Goal: Transaction & Acquisition: Purchase product/service

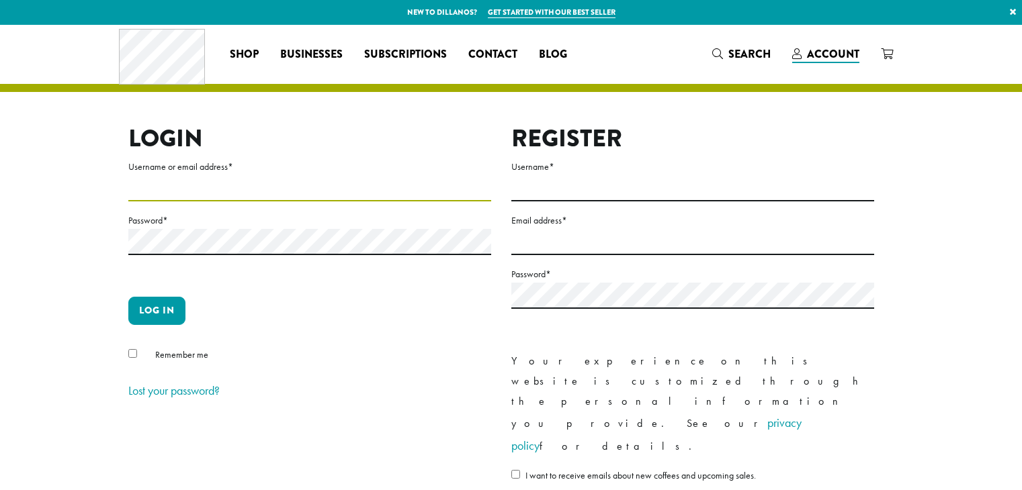
click at [223, 179] on input "Username or email address *" at bounding box center [309, 188] width 363 height 26
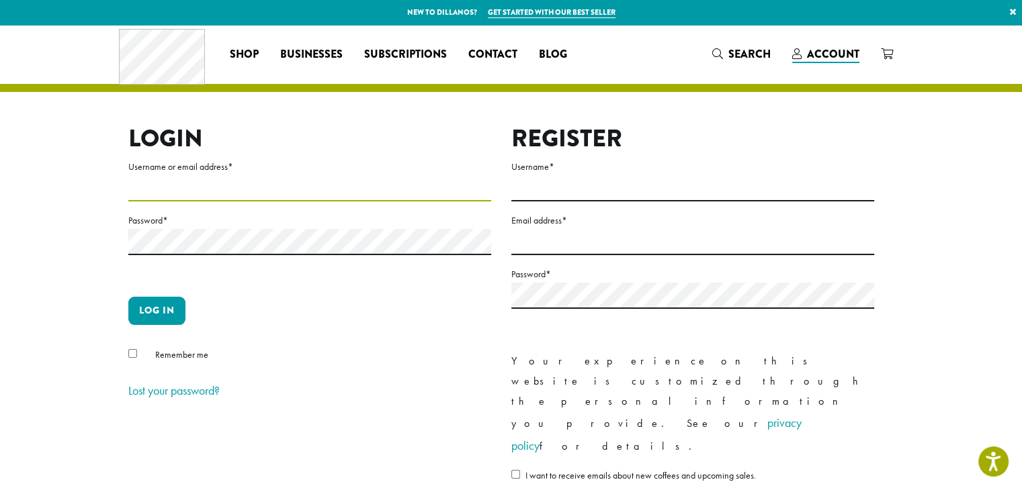
type input "**********"
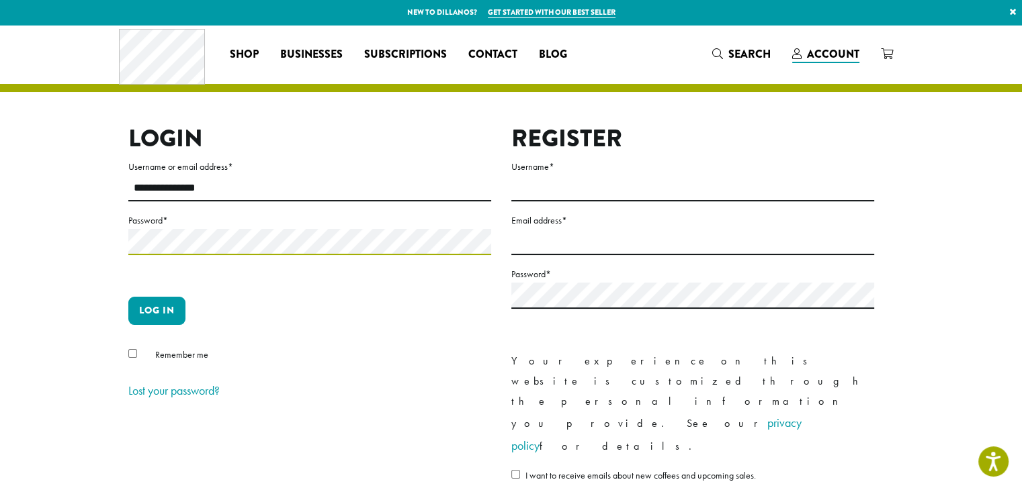
click at [128, 297] on button "Log in" at bounding box center [156, 311] width 57 height 28
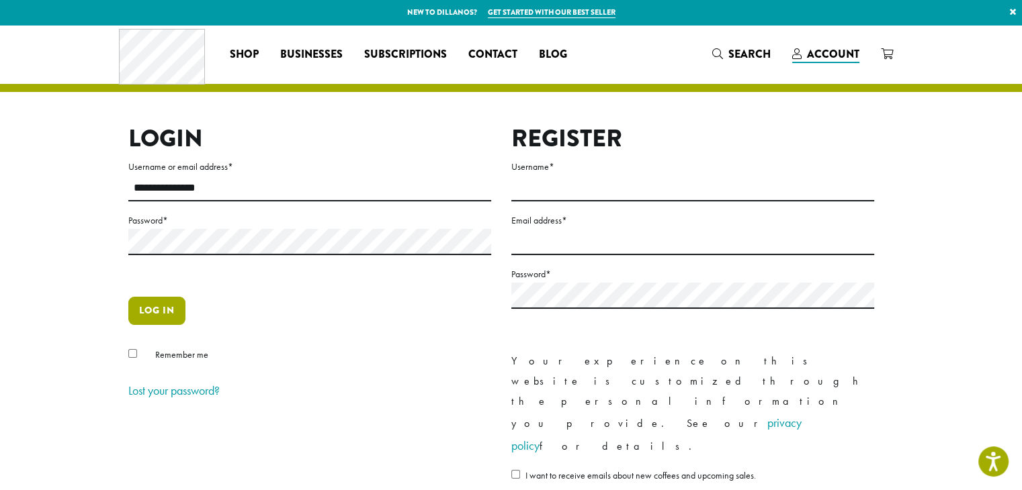
click at [161, 316] on button "Log in" at bounding box center [156, 311] width 57 height 28
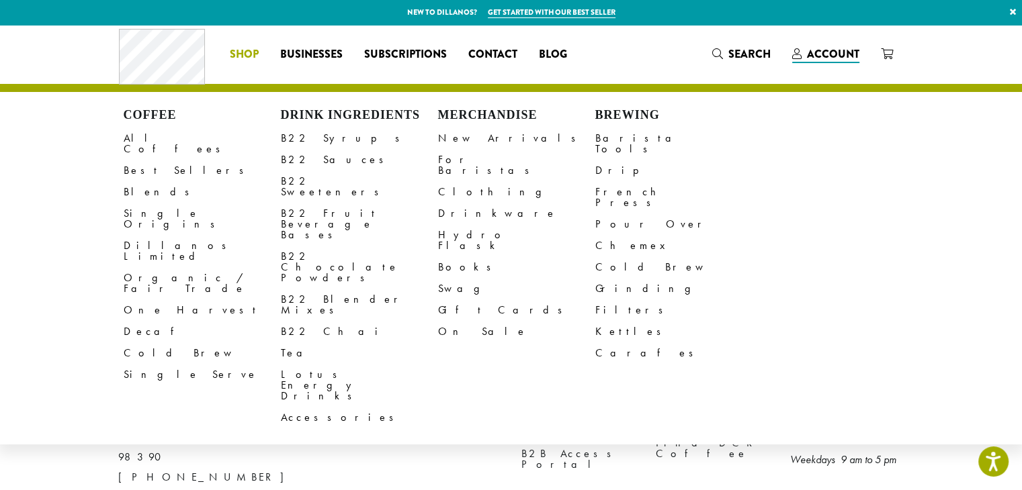
click at [245, 53] on span "Shop" at bounding box center [244, 54] width 29 height 17
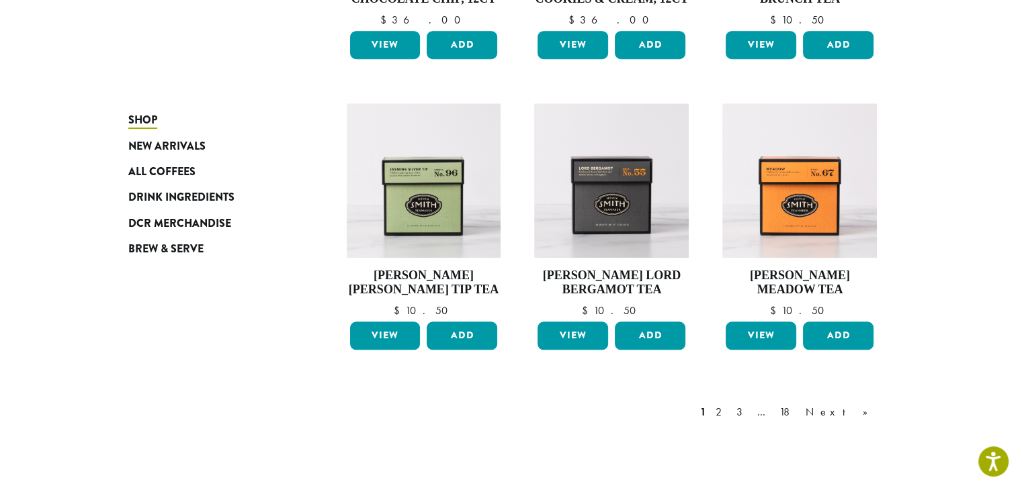
scroll to position [1004, 0]
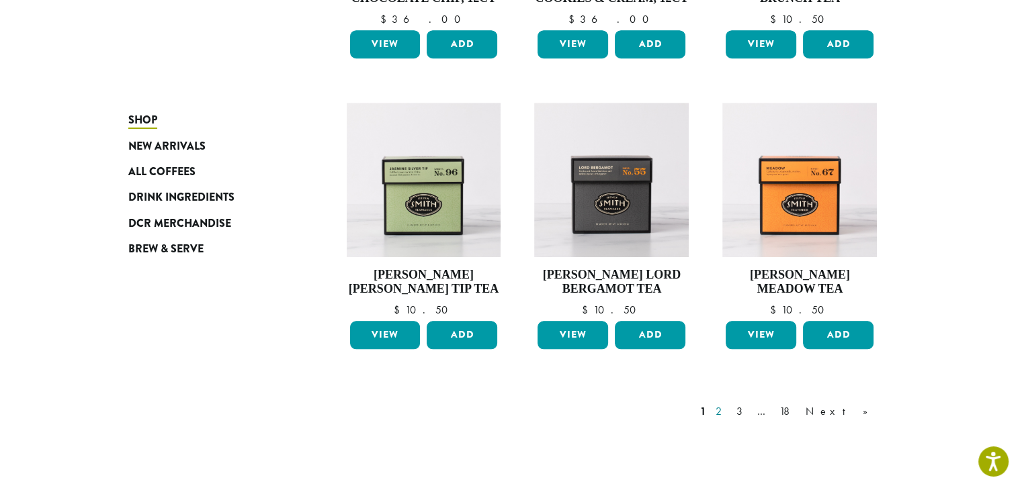
click at [730, 410] on link "2" at bounding box center [721, 412] width 17 height 16
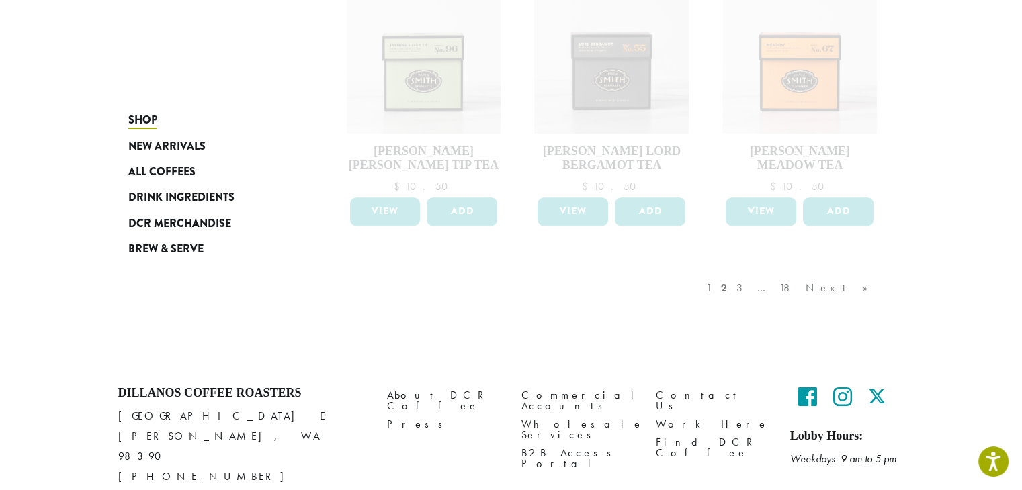
scroll to position [1150, 0]
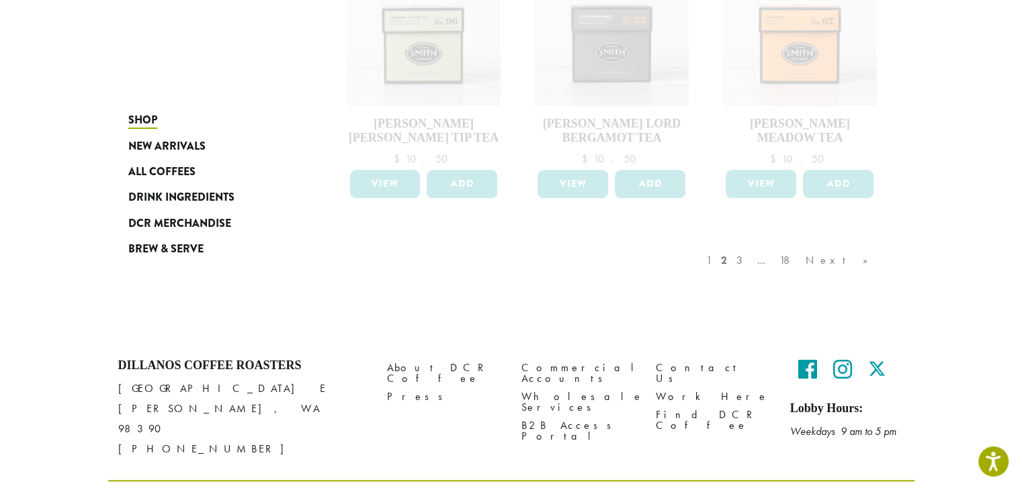
scroll to position [1174, 0]
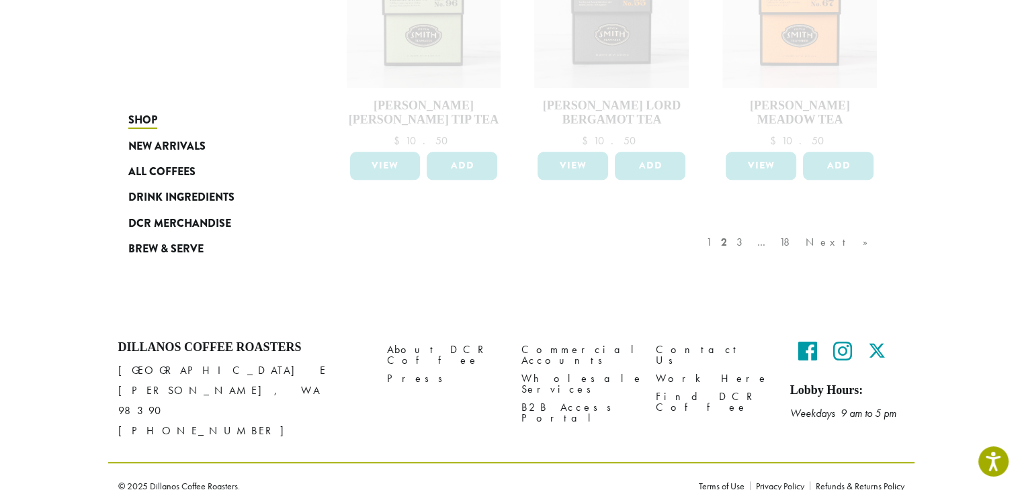
click at [785, 240] on div "1 2 3 … 18 Next »" at bounding box center [793, 255] width 181 height 63
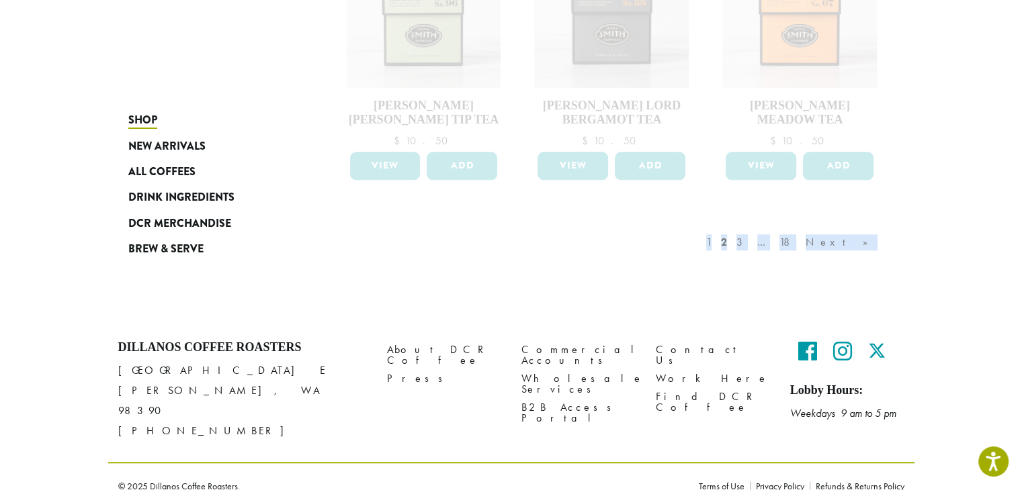
click at [785, 240] on div "1 2 3 … 18 Next »" at bounding box center [793, 255] width 181 height 63
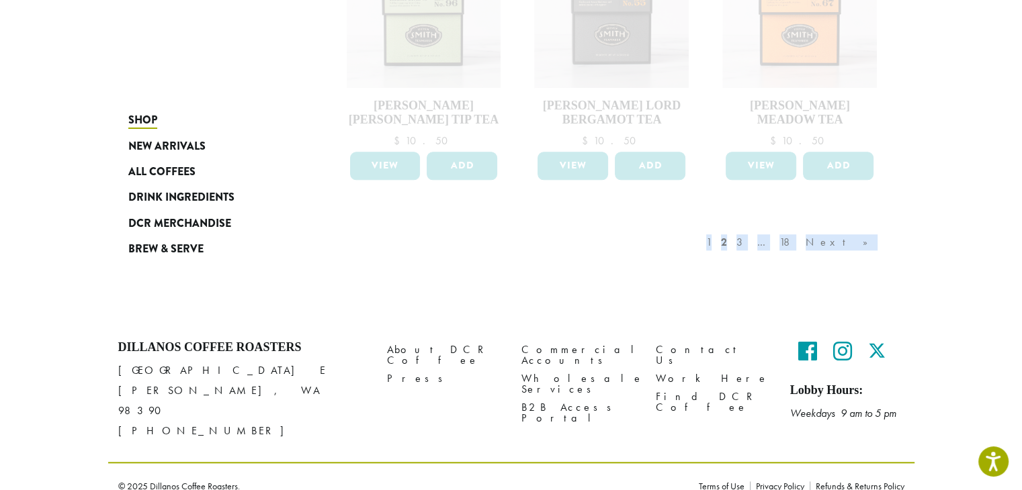
click at [785, 240] on div "1 2 3 … 18 Next »" at bounding box center [793, 255] width 181 height 63
click at [170, 145] on span "New Arrivals" at bounding box center [166, 146] width 77 height 17
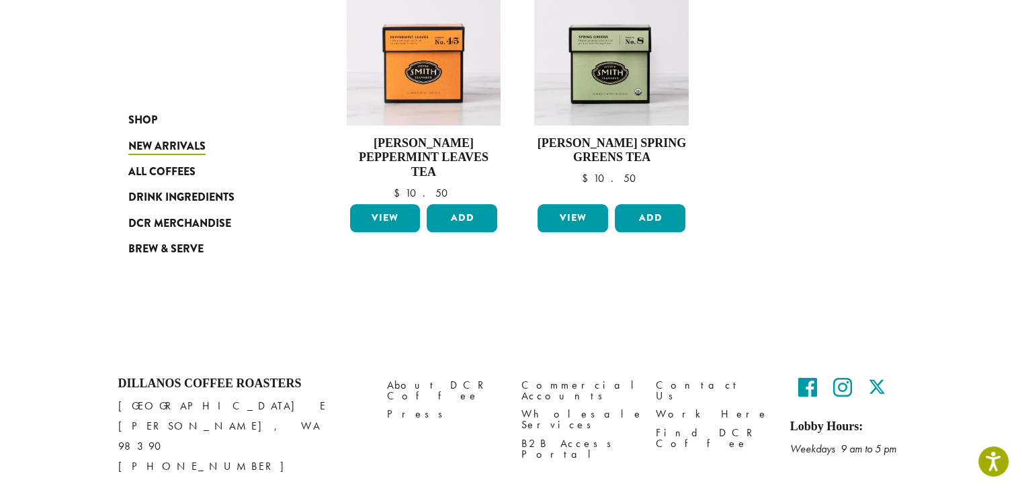
scroll to position [1131, 0]
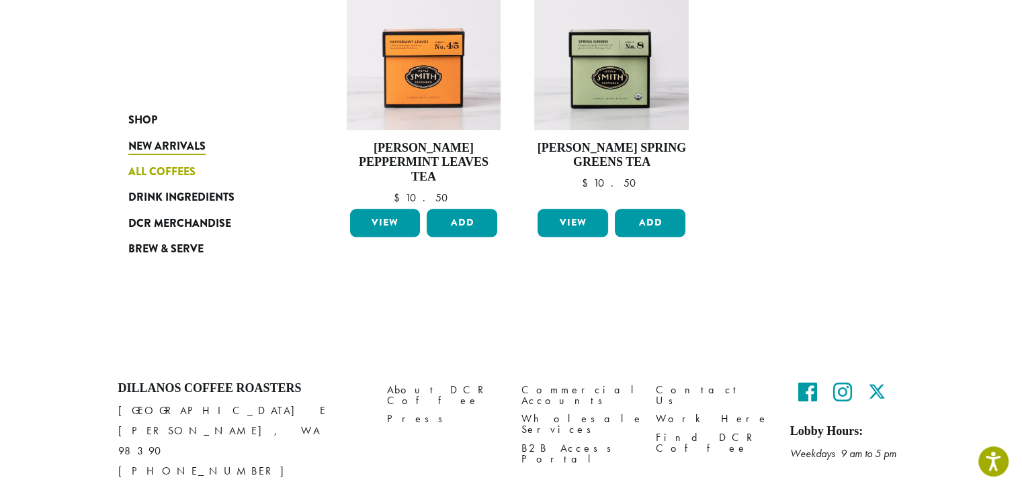
click at [169, 174] on span "All Coffees" at bounding box center [161, 172] width 67 height 17
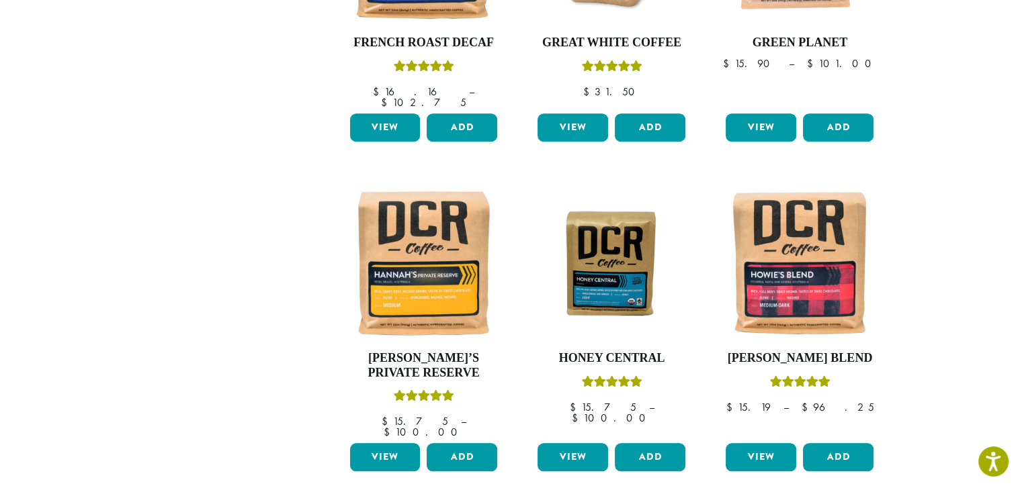
scroll to position [1243, 0]
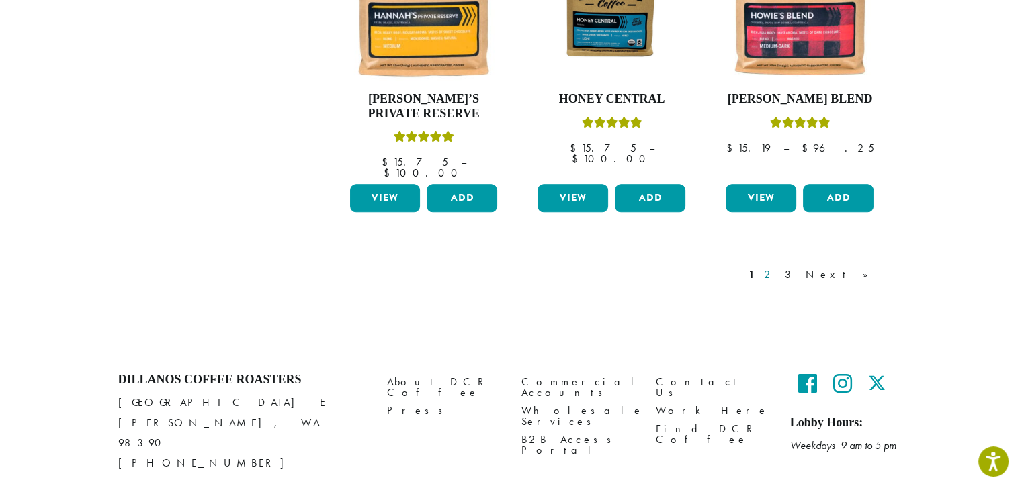
click at [778, 267] on link "2" at bounding box center [769, 275] width 17 height 16
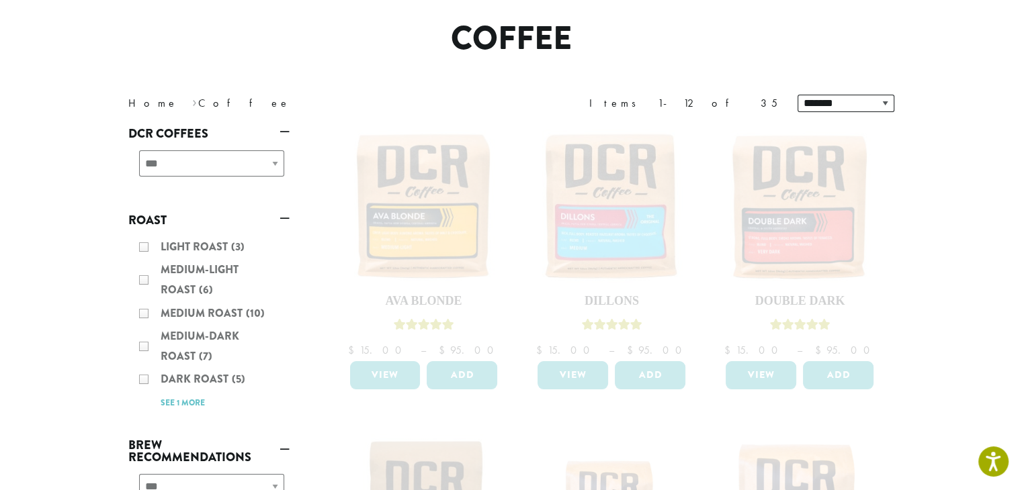
scroll to position [104, 0]
click at [177, 106] on nav "Home › Coffee" at bounding box center [309, 104] width 363 height 16
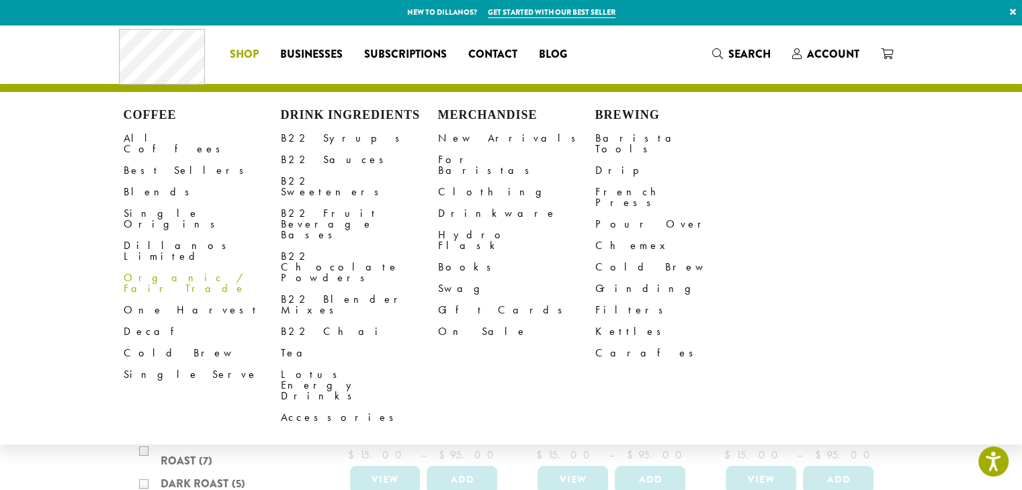
click at [245, 60] on span "Shop" at bounding box center [244, 54] width 29 height 17
click at [149, 140] on link "All Coffees" at bounding box center [202, 144] width 157 height 32
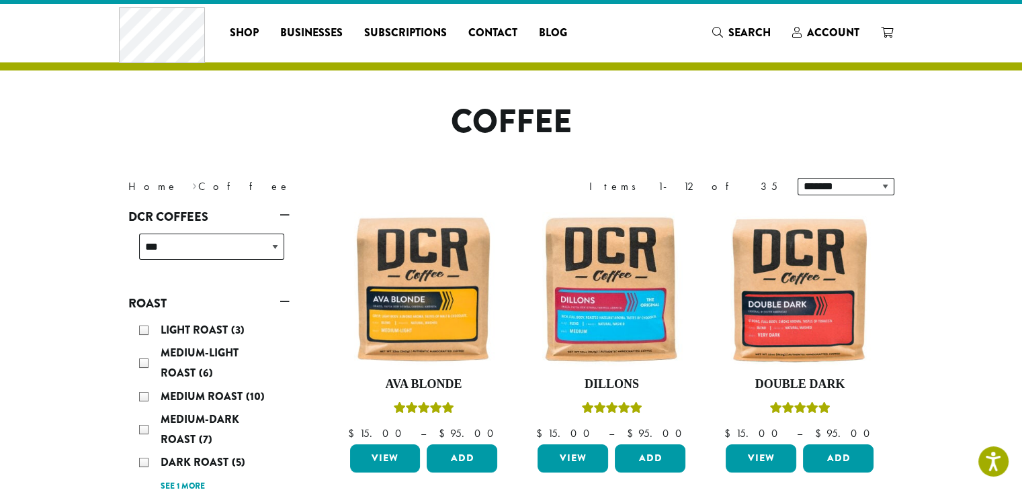
scroll to position [132, 0]
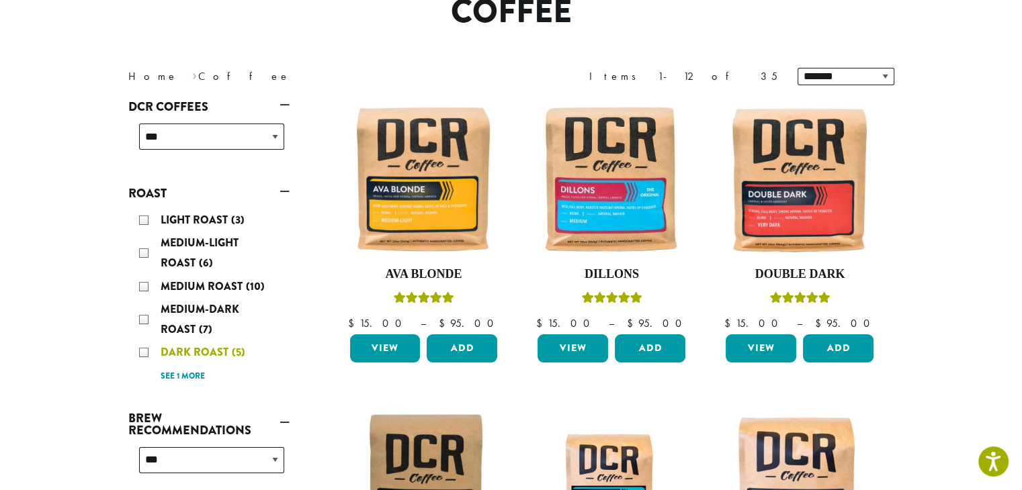
click at [145, 355] on div "Dark Roast (5)" at bounding box center [211, 353] width 145 height 20
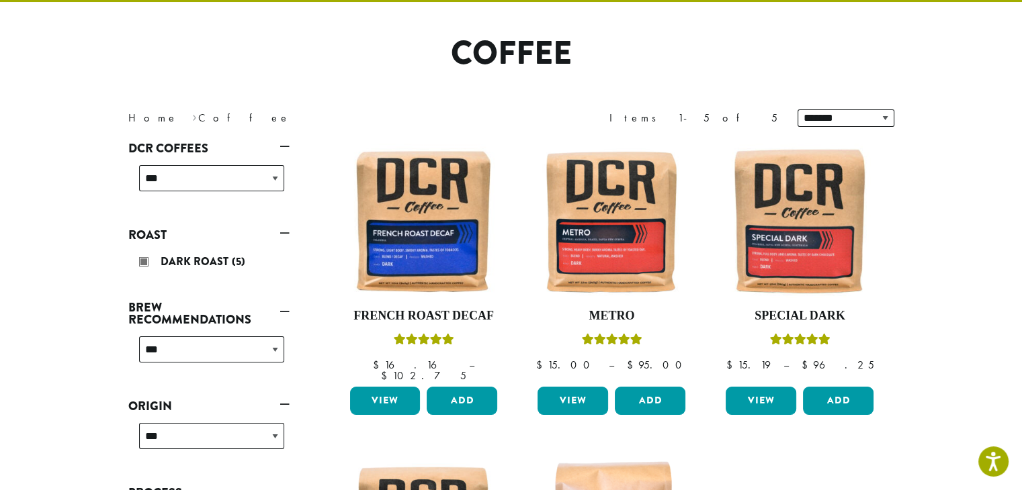
scroll to position [83, 0]
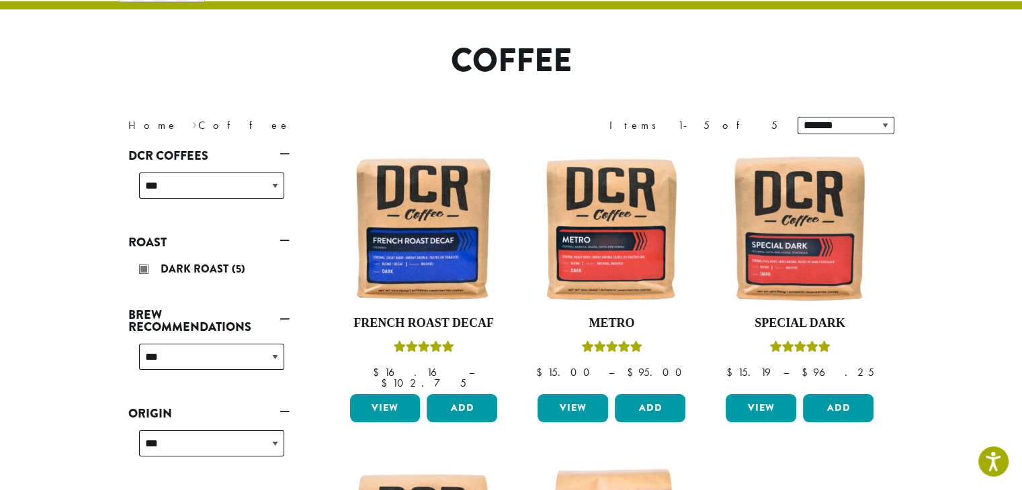
click at [144, 317] on link "Brew Recommendations" at bounding box center [208, 321] width 161 height 35
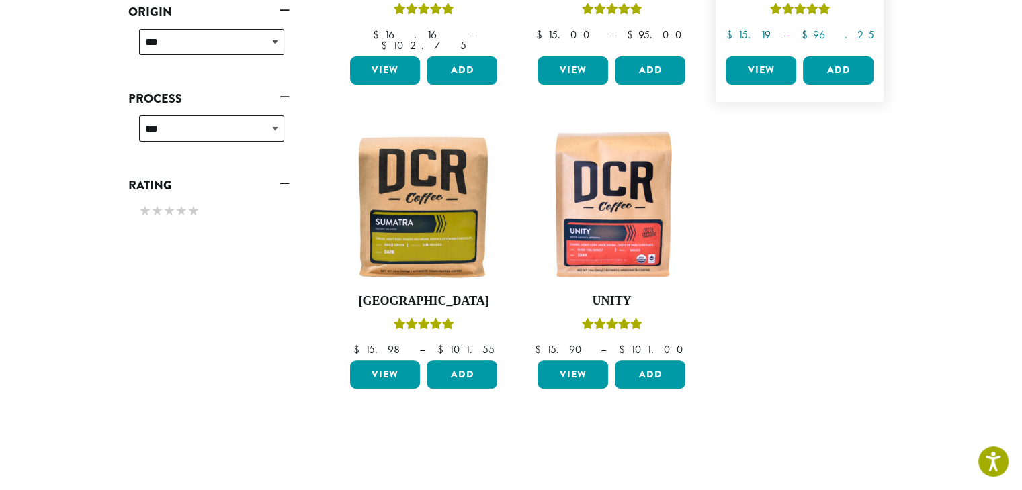
scroll to position [422, 0]
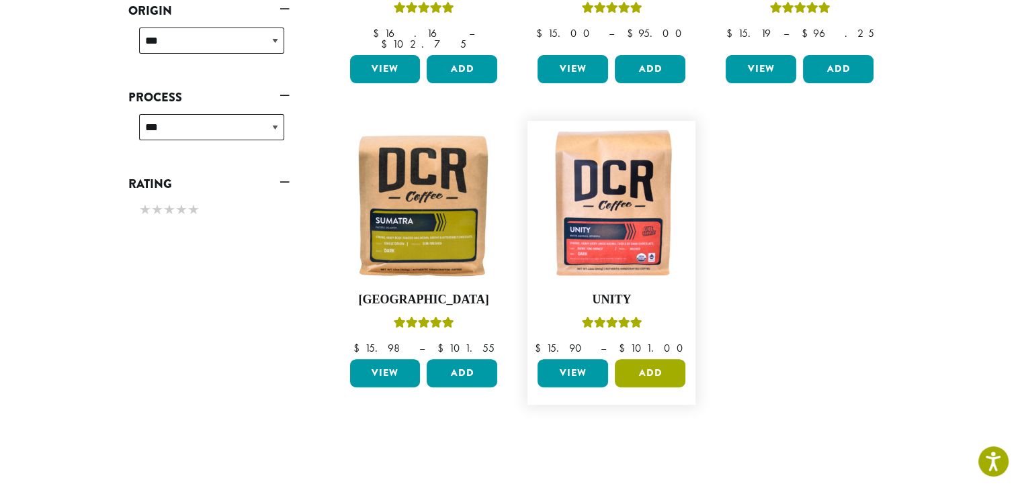
click at [660, 361] on button "Add" at bounding box center [650, 373] width 71 height 28
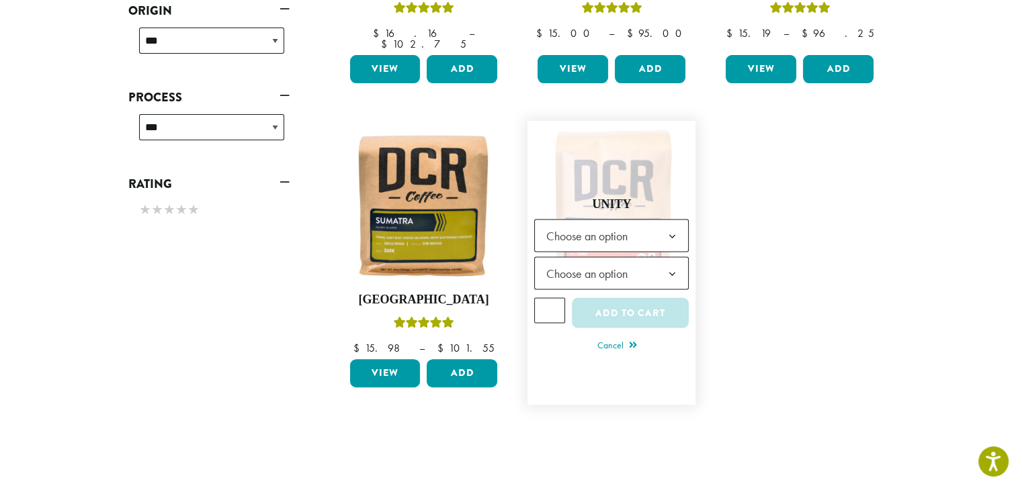
click at [648, 220] on span "Choose an option" at bounding box center [611, 236] width 155 height 33
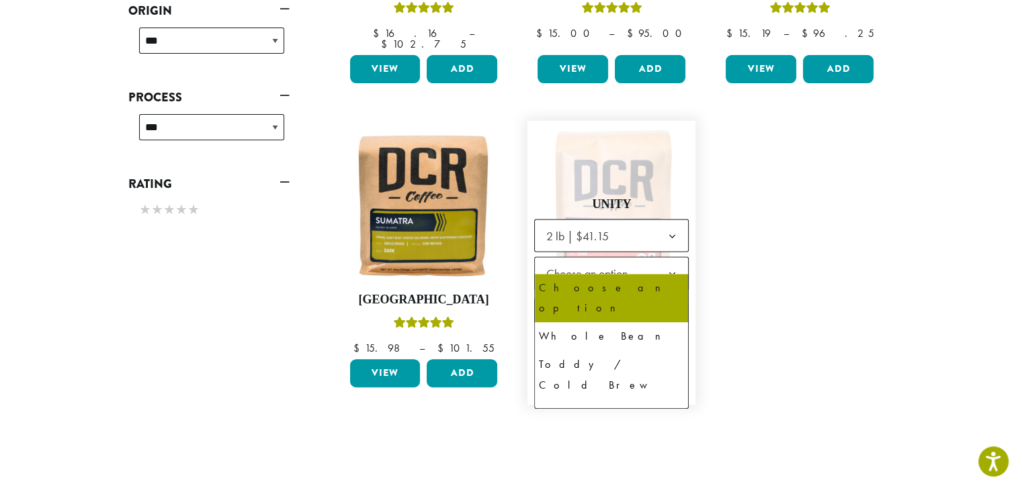
click at [644, 271] on span "Choose an option" at bounding box center [611, 273] width 155 height 33
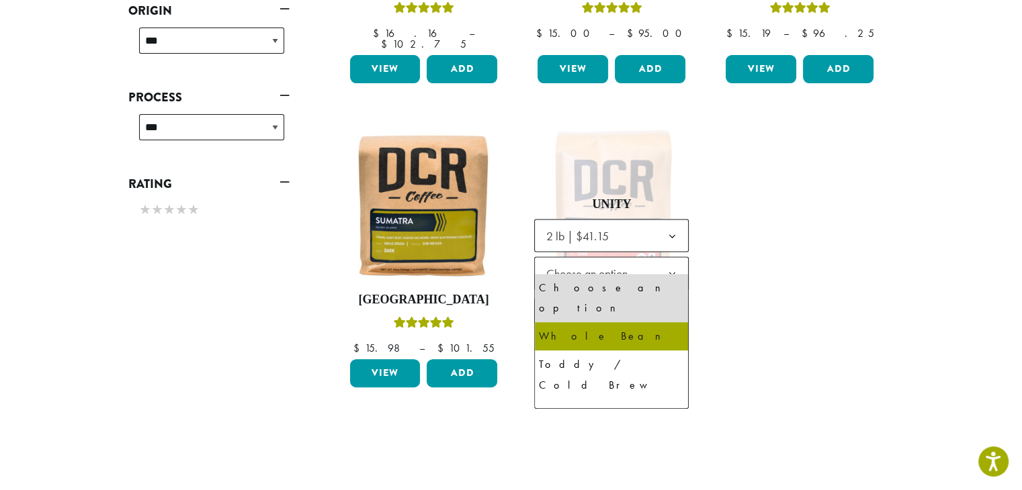
select select "**********"
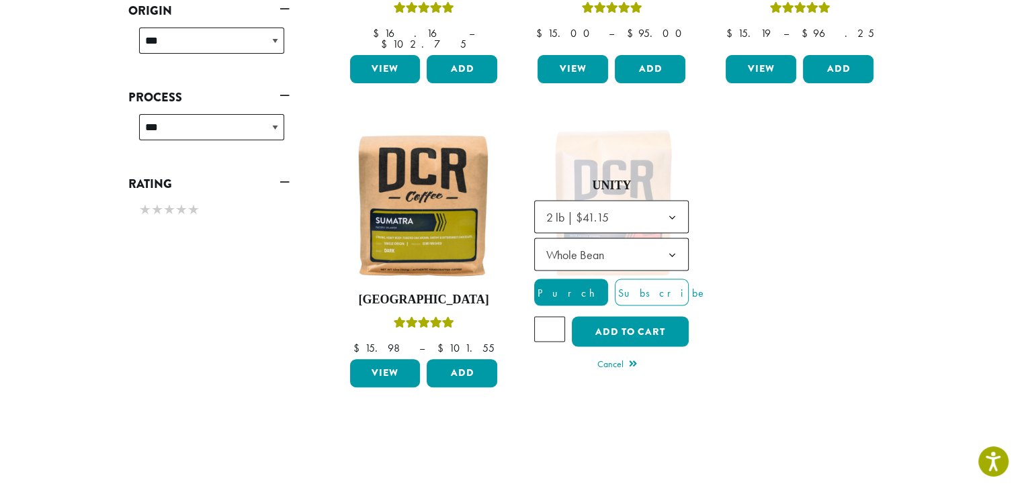
click at [813, 284] on ul "**********" at bounding box center [612, 105] width 564 height 620
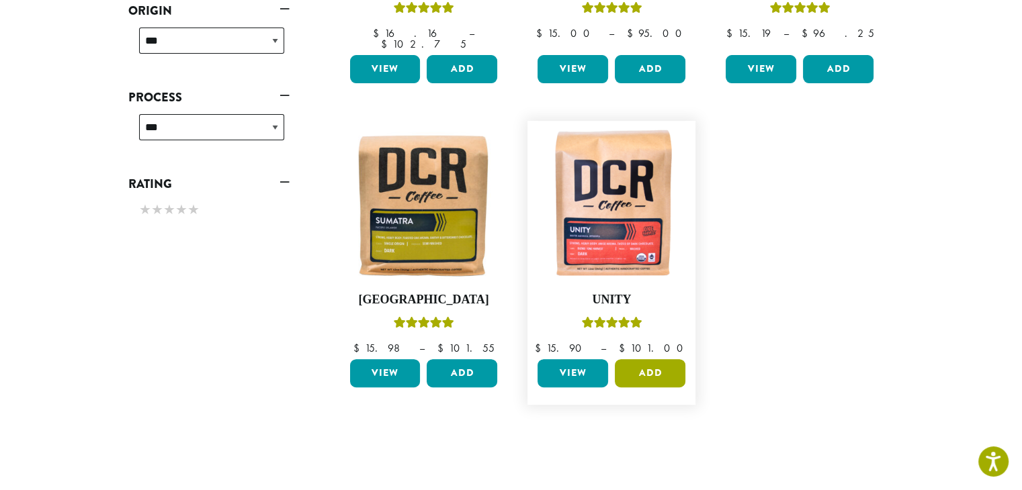
click at [663, 359] on button "Add" at bounding box center [650, 373] width 71 height 28
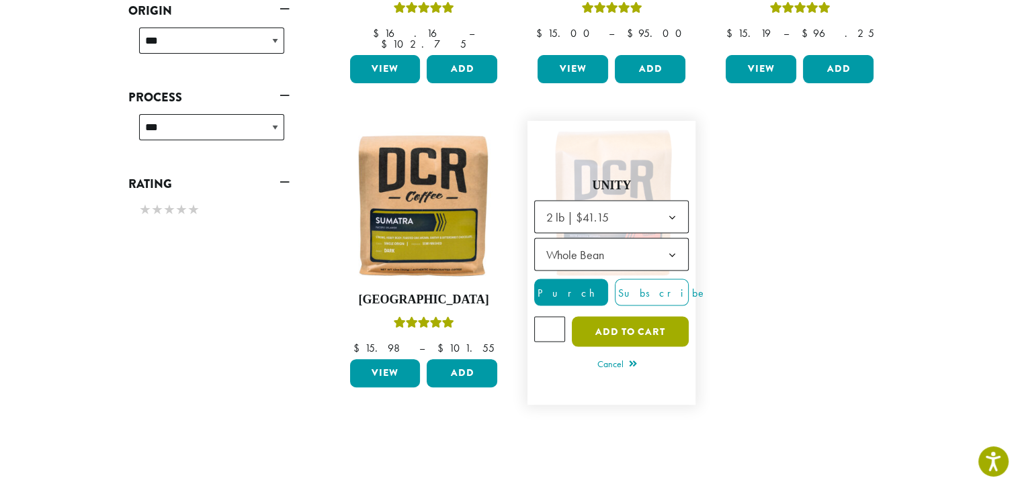
click at [655, 317] on button "Add to cart" at bounding box center [630, 332] width 117 height 30
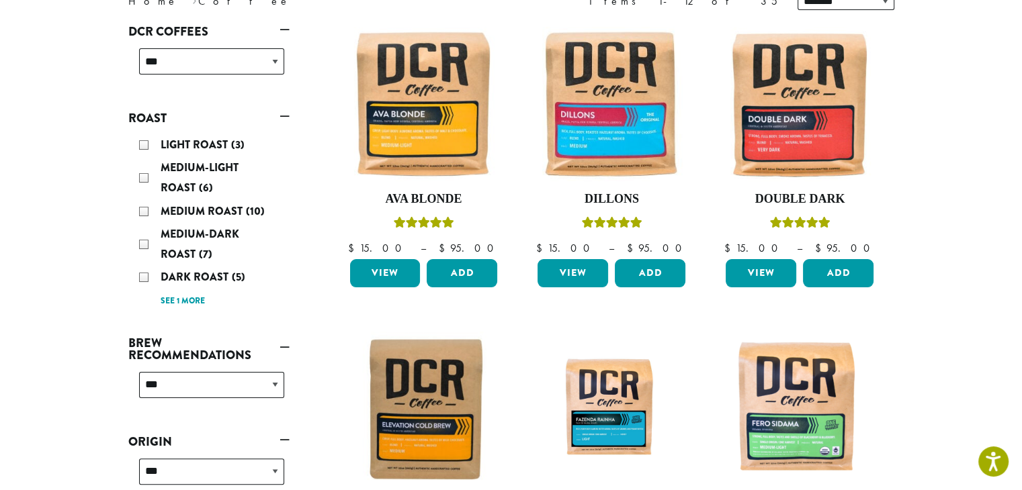
scroll to position [204, 0]
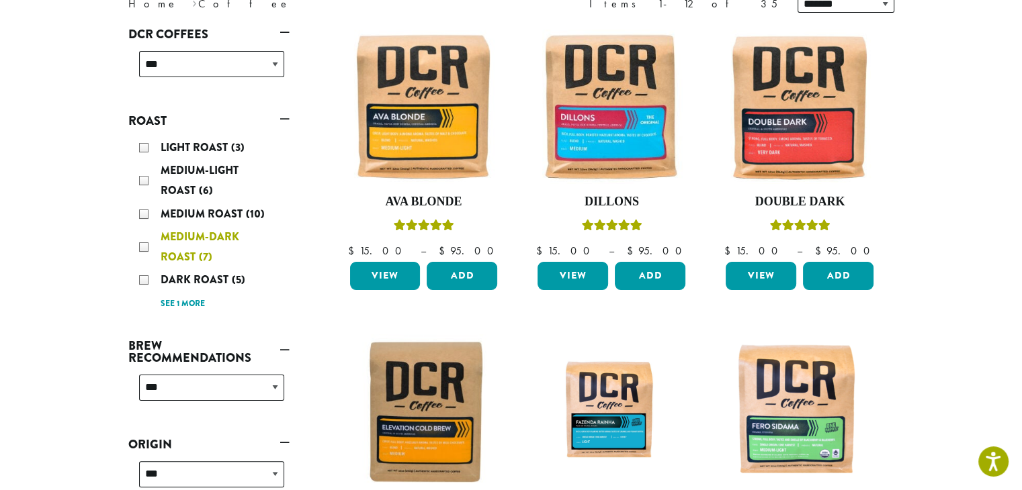
click at [145, 247] on div "Medium-Dark Roast (7)" at bounding box center [211, 247] width 145 height 40
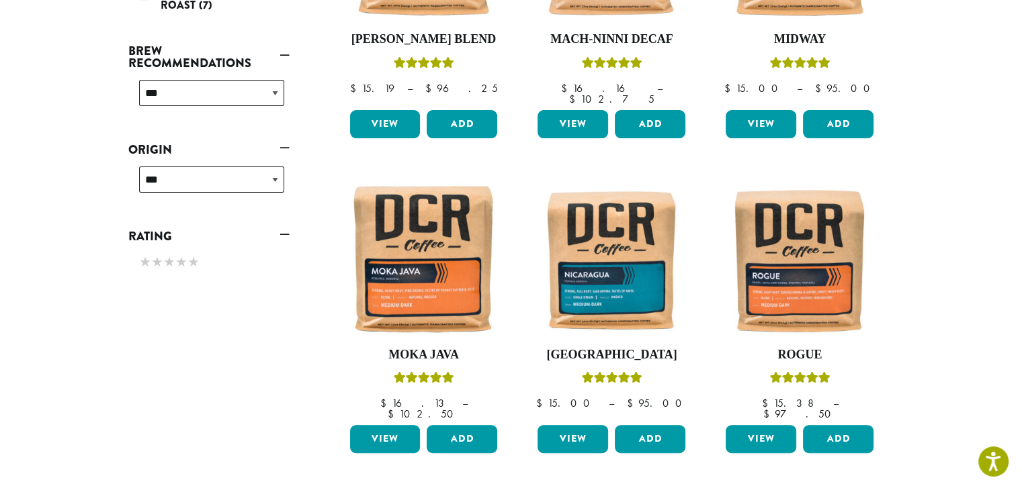
scroll to position [369, 0]
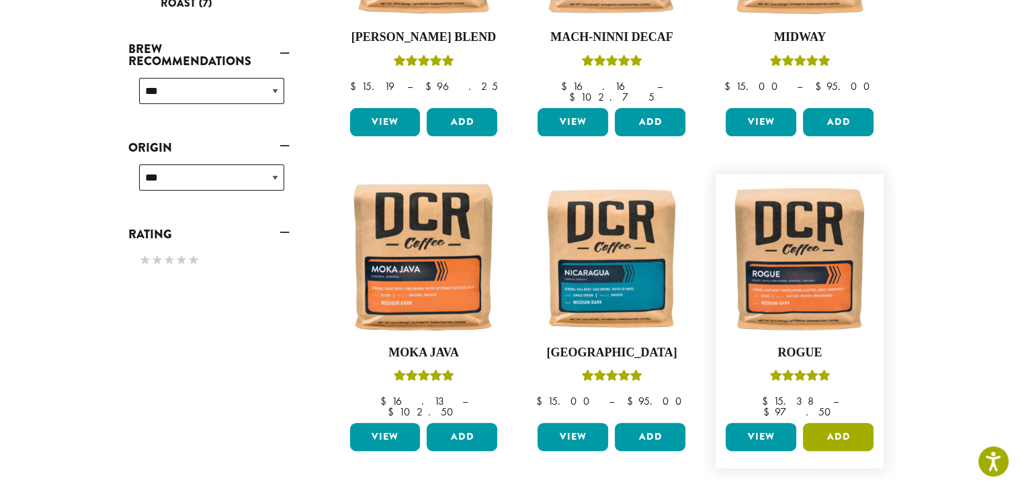
click at [847, 423] on button "Add" at bounding box center [838, 437] width 71 height 28
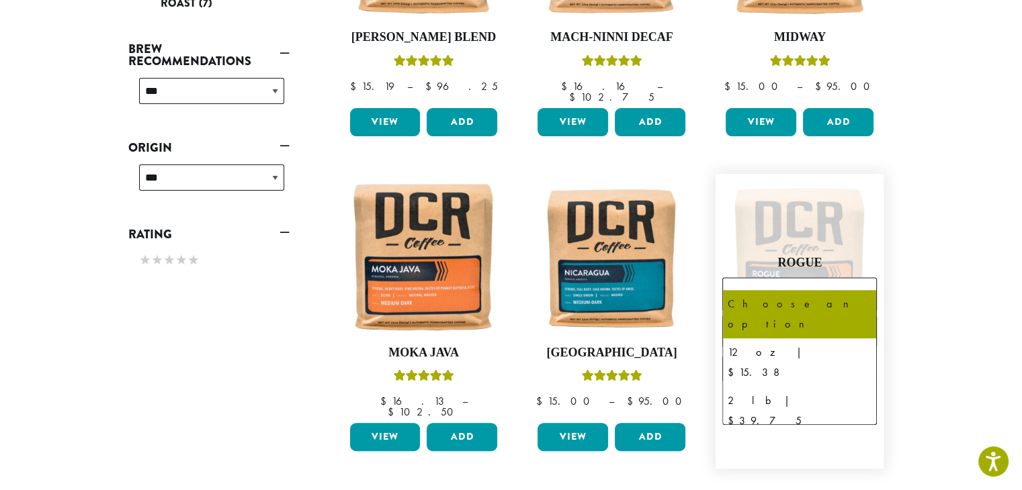
click at [826, 278] on span "Choose an option" at bounding box center [799, 294] width 155 height 33
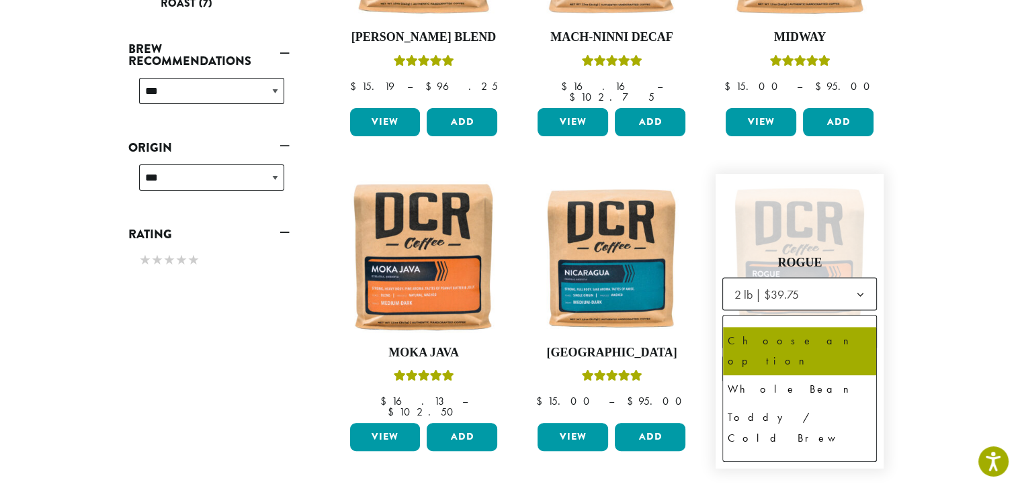
click at [819, 319] on span "Choose an option" at bounding box center [778, 332] width 100 height 26
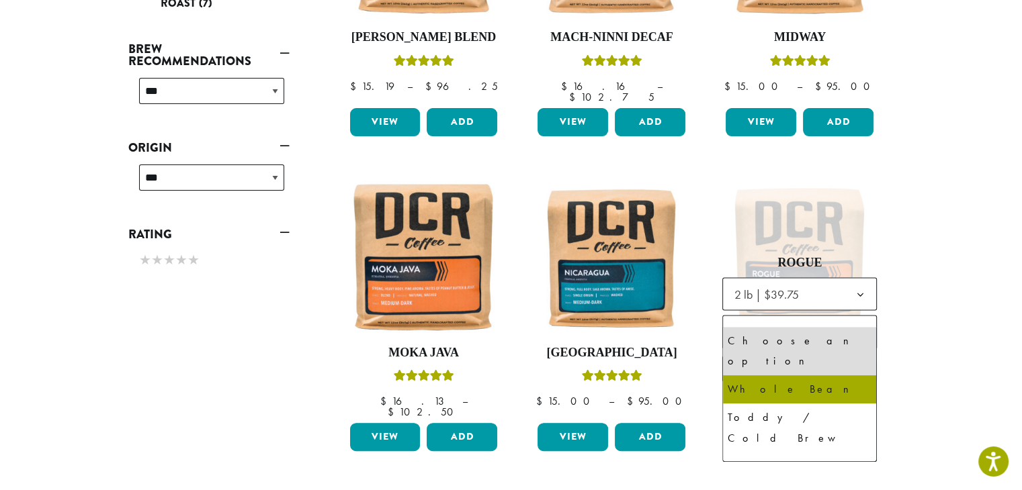
select select "**********"
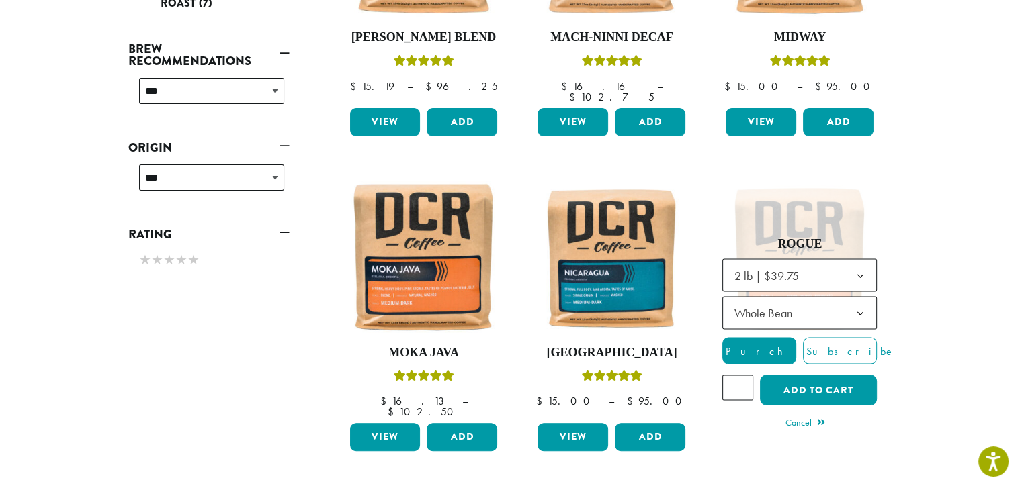
click at [943, 317] on section "**********" at bounding box center [511, 259] width 1022 height 1207
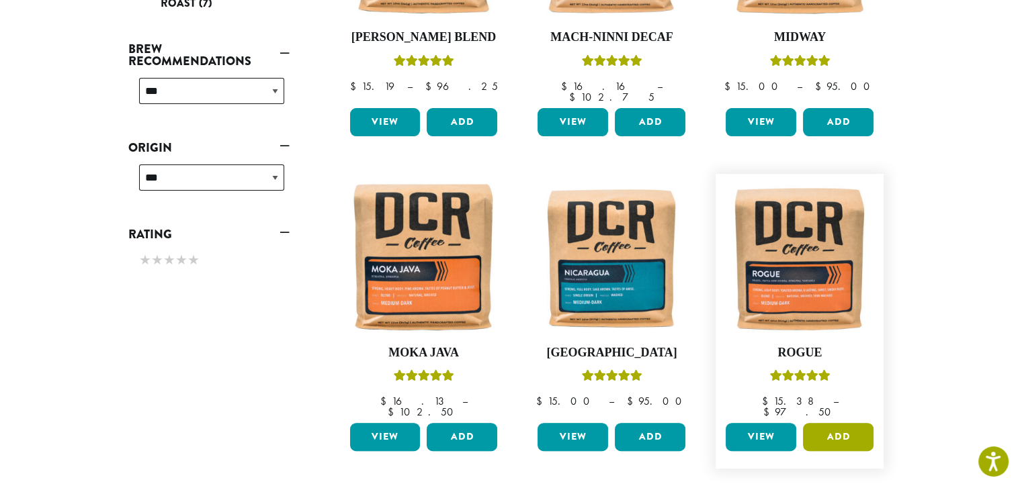
click at [828, 423] on button "Add" at bounding box center [838, 437] width 71 height 28
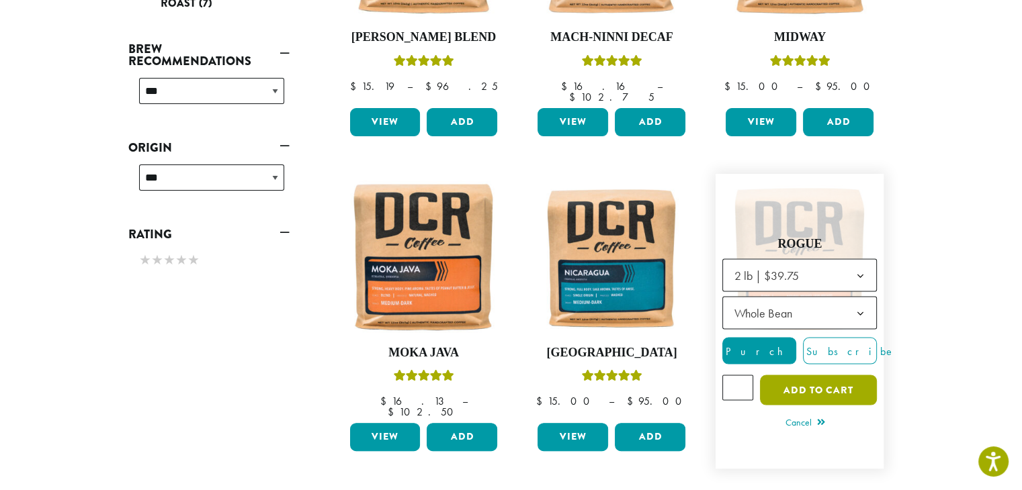
click at [822, 376] on button "Add to cart" at bounding box center [818, 391] width 117 height 30
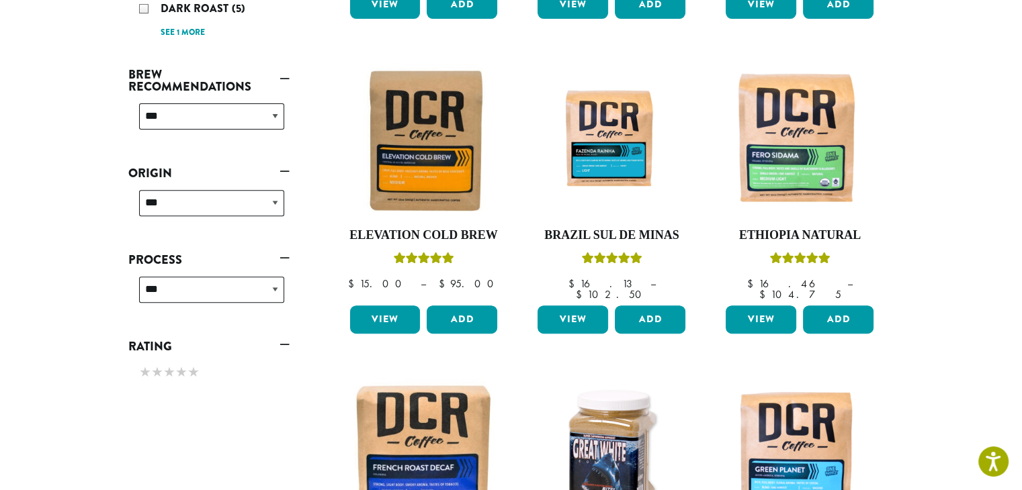
scroll to position [274, 0]
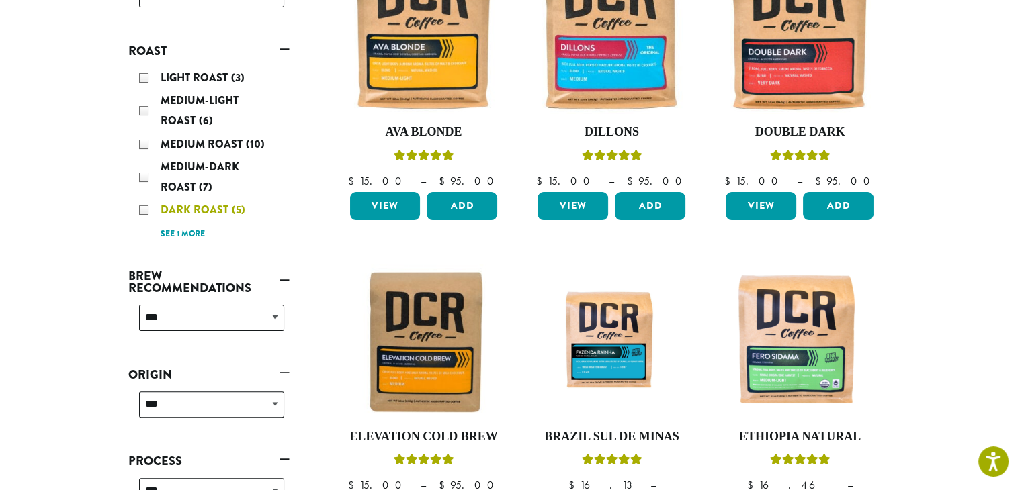
click at [143, 215] on div "Dark Roast (5)" at bounding box center [211, 210] width 145 height 20
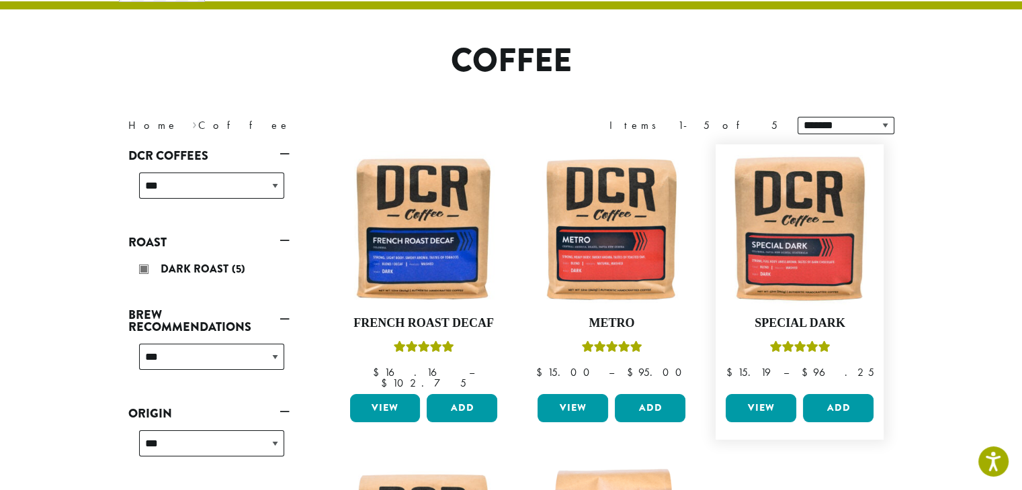
scroll to position [418, 0]
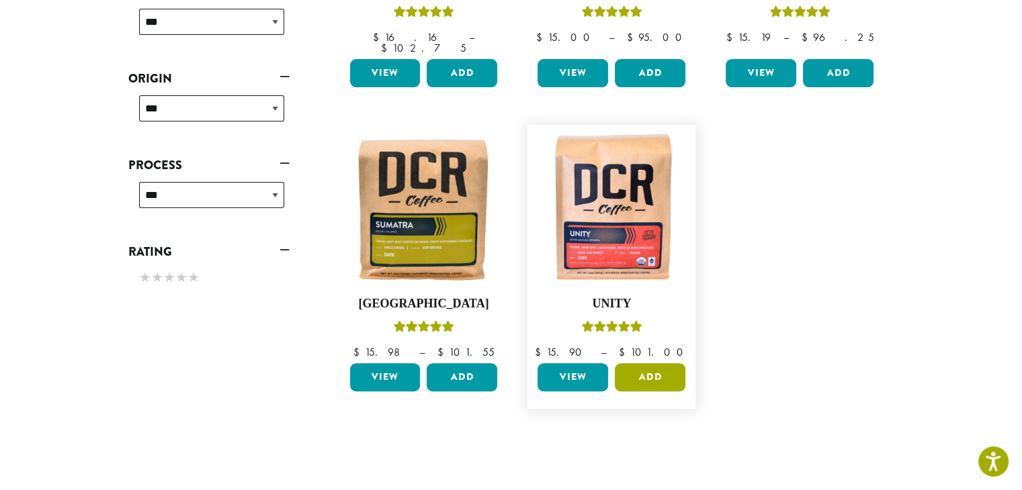
click at [650, 370] on button "Add" at bounding box center [650, 377] width 71 height 28
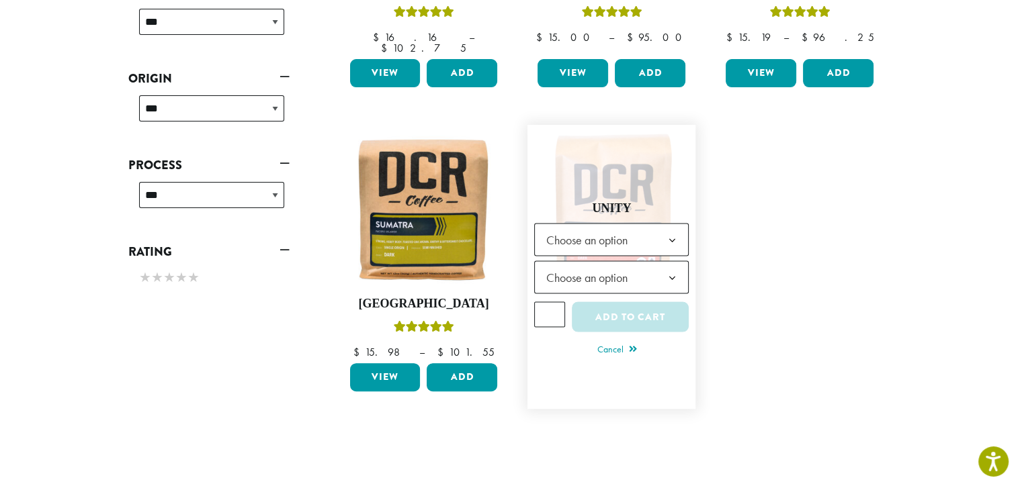
drag, startPoint x: 648, startPoint y: 207, endPoint x: 648, endPoint y: 232, distance: 24.9
click at [648, 232] on div "**********" at bounding box center [611, 280] width 155 height 159
click at [648, 232] on span "Choose an option" at bounding box center [611, 240] width 155 height 33
click at [653, 264] on span "Choose an option" at bounding box center [611, 277] width 155 height 33
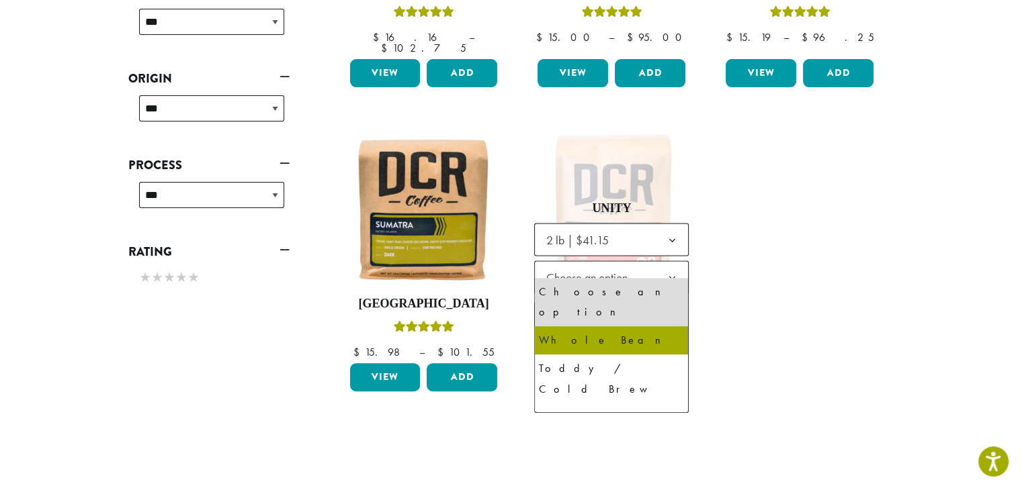
select select "**********"
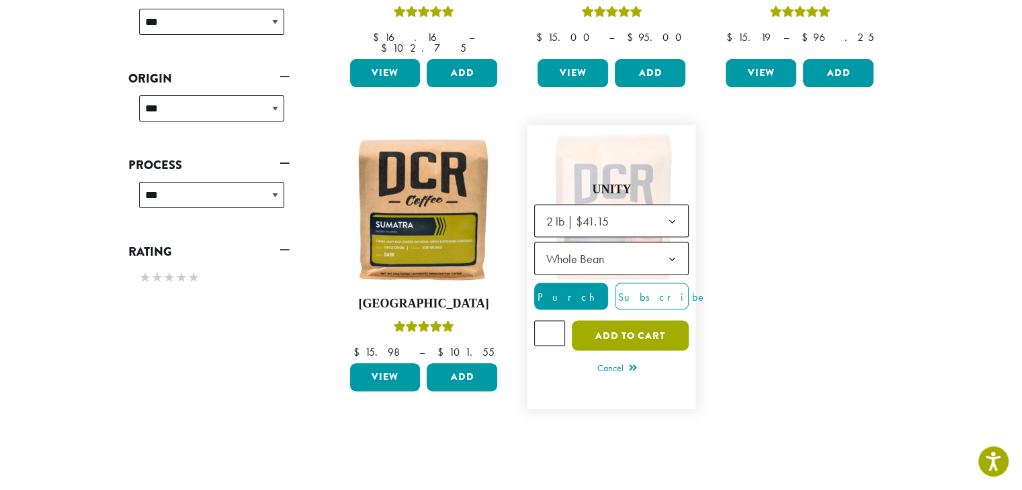
click at [655, 323] on button "Add to cart" at bounding box center [630, 336] width 117 height 30
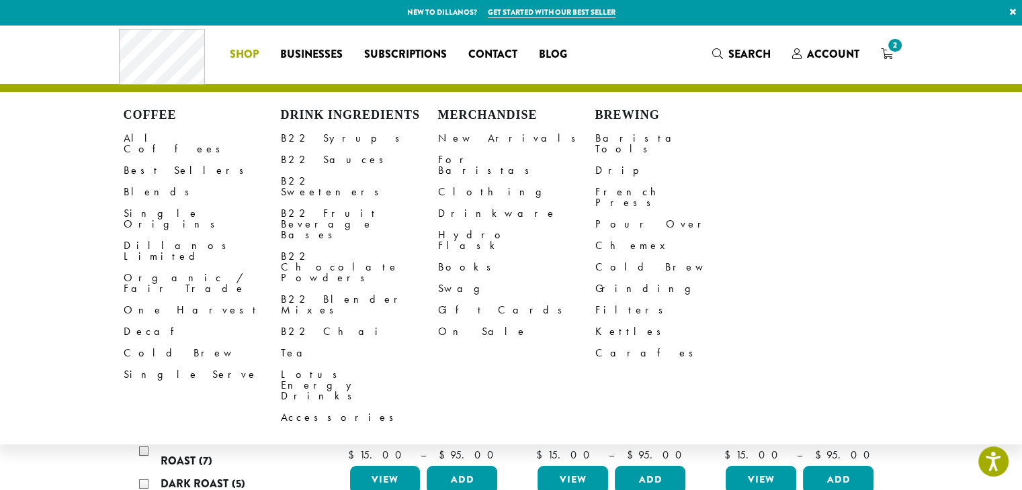
click at [463, 111] on h4 "Merchandise" at bounding box center [516, 115] width 157 height 15
click at [474, 144] on link "New Arrivals" at bounding box center [516, 138] width 157 height 21
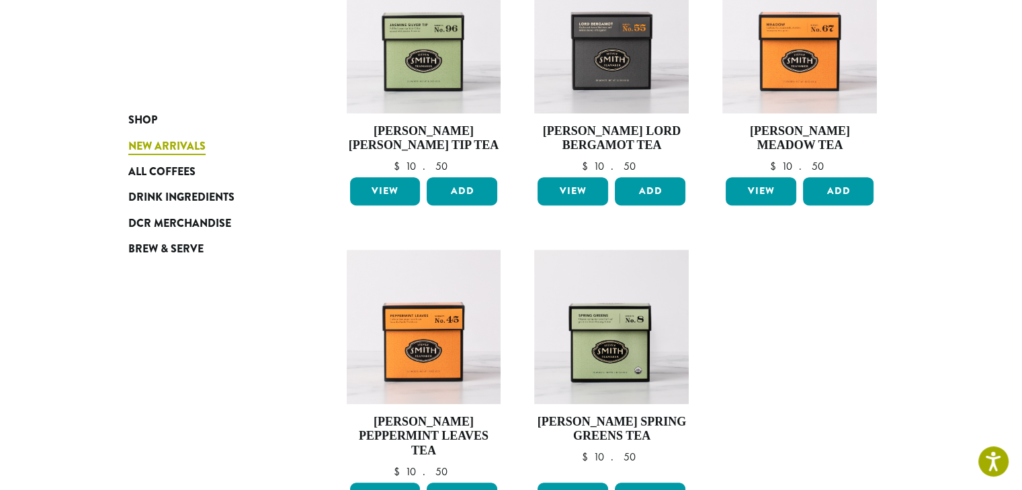
scroll to position [859, 0]
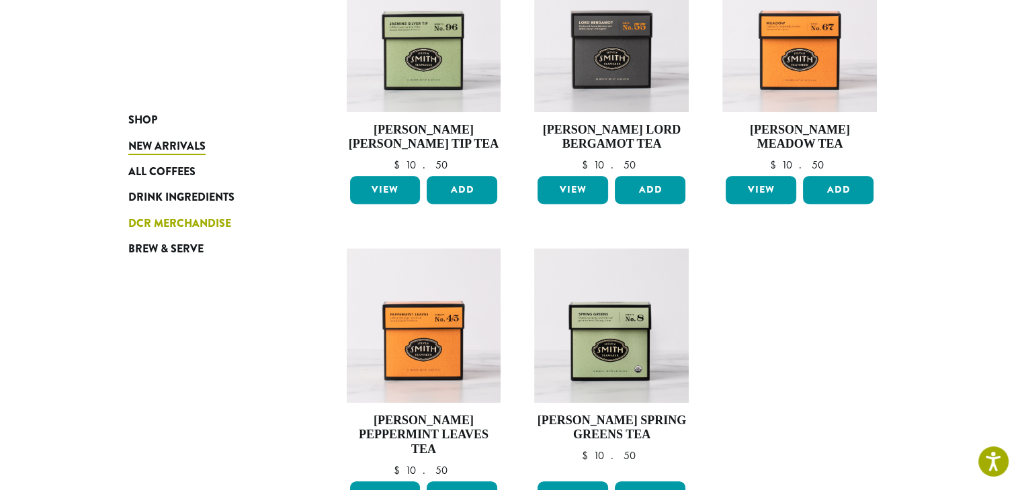
click at [167, 232] on span "DCR Merchandise" at bounding box center [179, 224] width 103 height 17
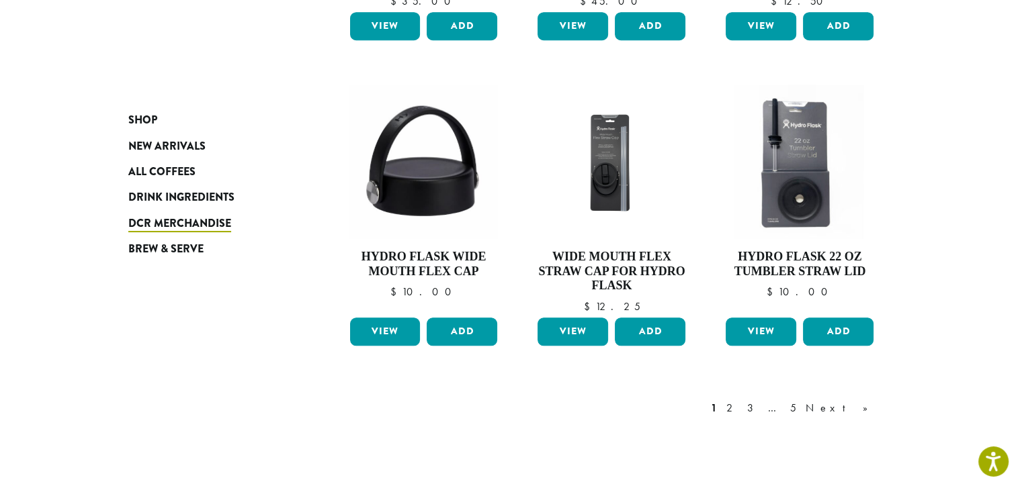
scroll to position [1008, 0]
click at [865, 409] on link "Next »" at bounding box center [841, 408] width 77 height 16
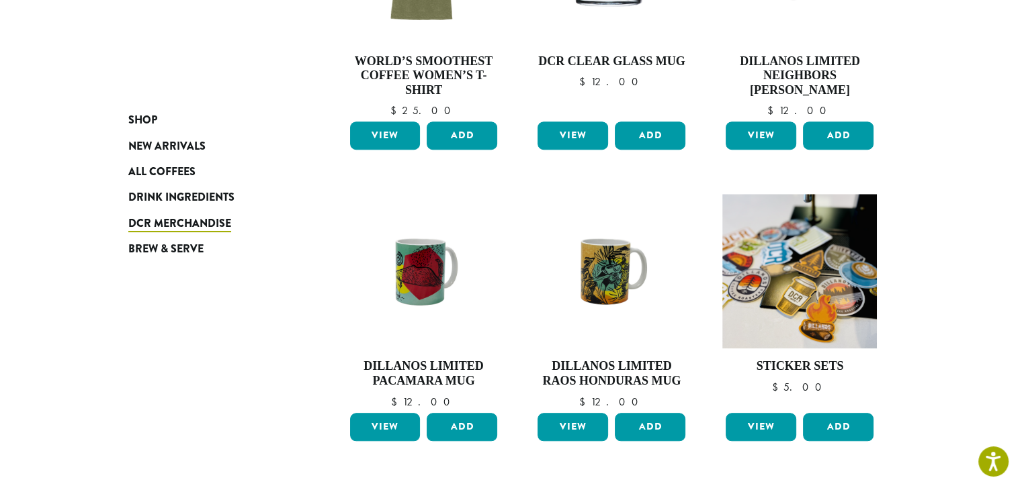
scroll to position [1180, 0]
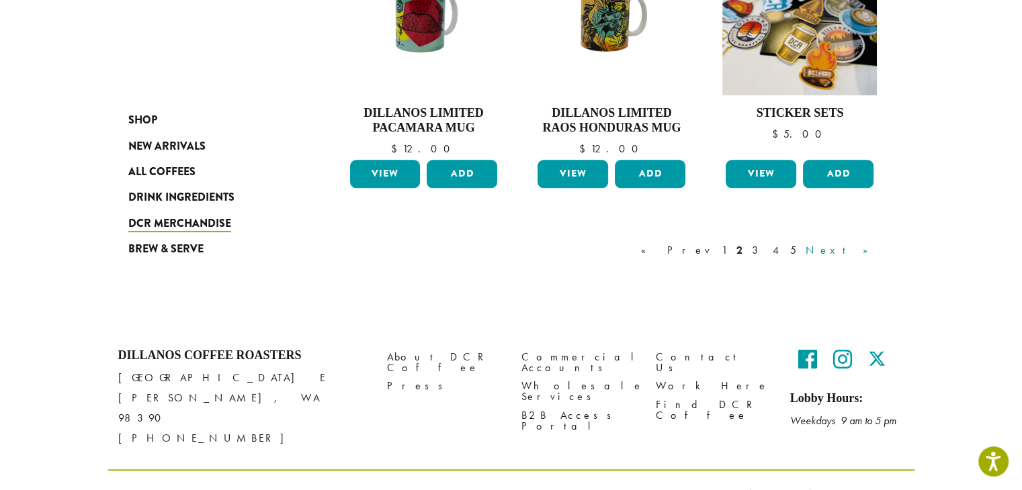
click at [860, 250] on link "Next »" at bounding box center [841, 251] width 77 height 16
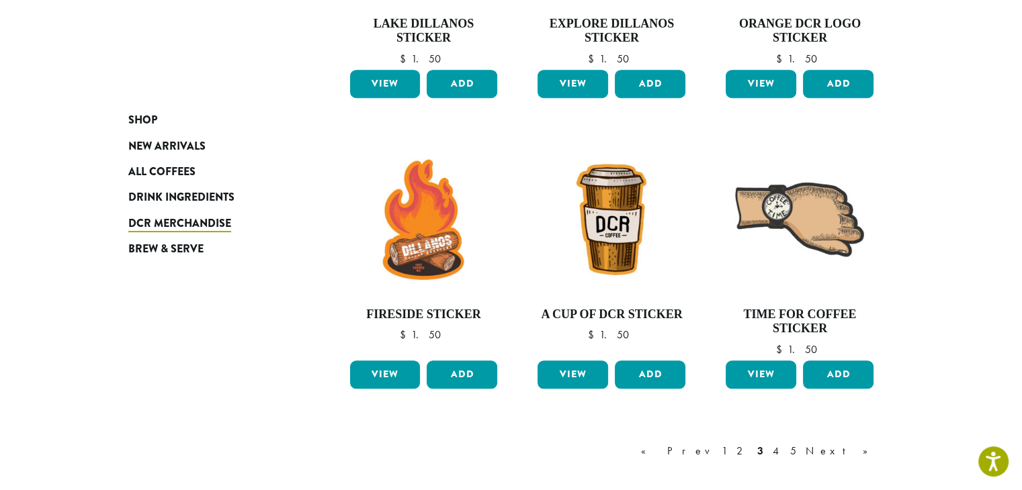
scroll to position [1174, 0]
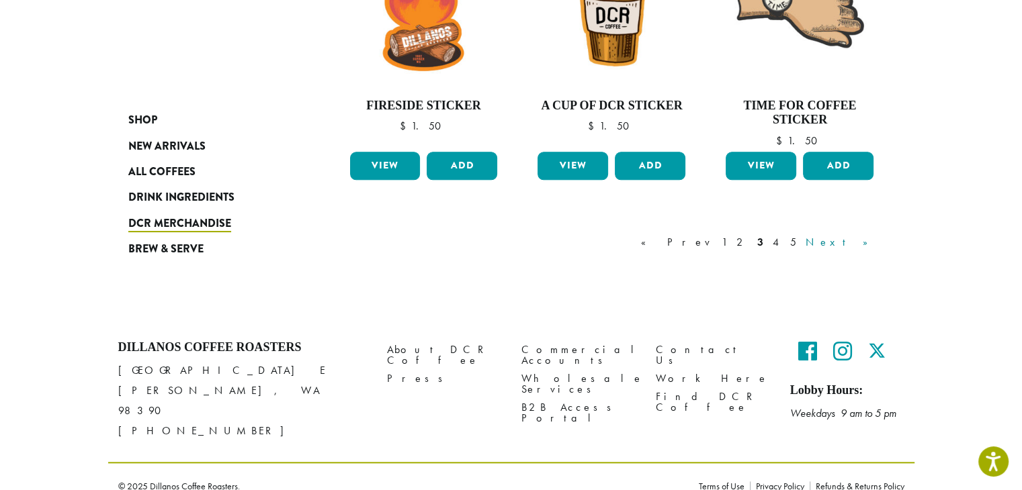
click at [863, 240] on link "Next »" at bounding box center [841, 242] width 77 height 16
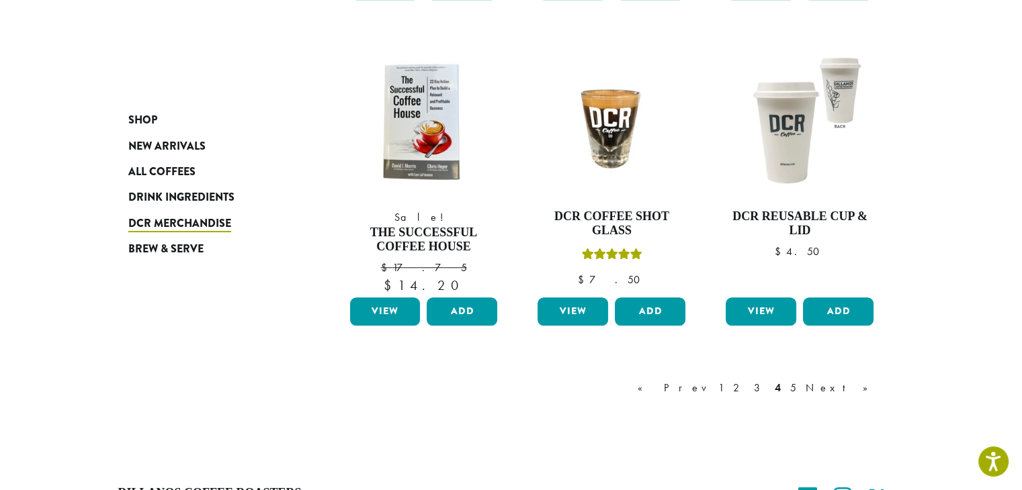
scroll to position [1064, 0]
click at [865, 386] on link "Next »" at bounding box center [841, 388] width 77 height 16
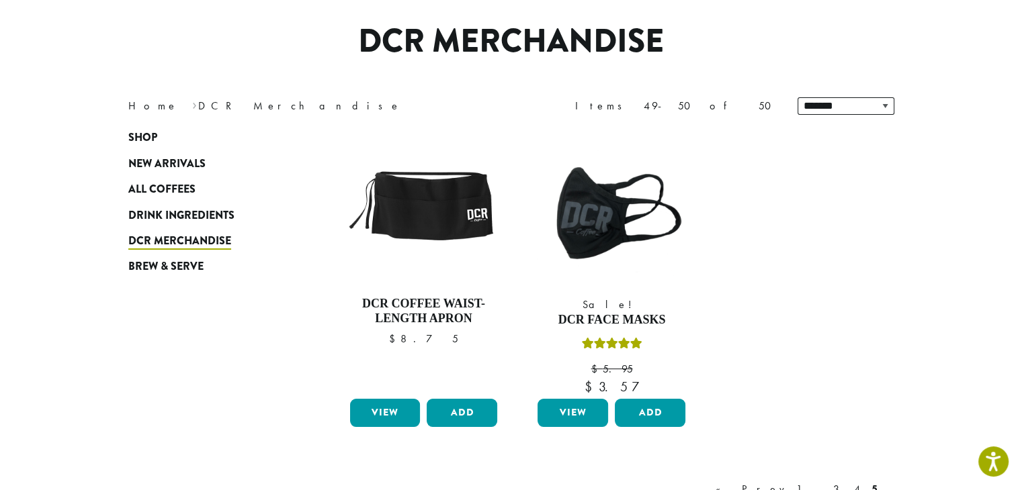
scroll to position [83, 0]
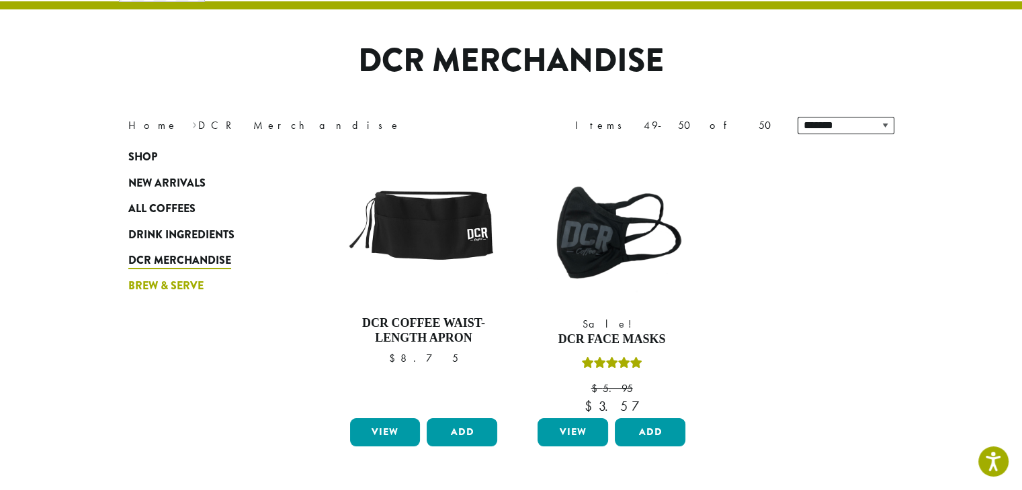
click at [183, 281] on span "Brew & Serve" at bounding box center [165, 286] width 75 height 17
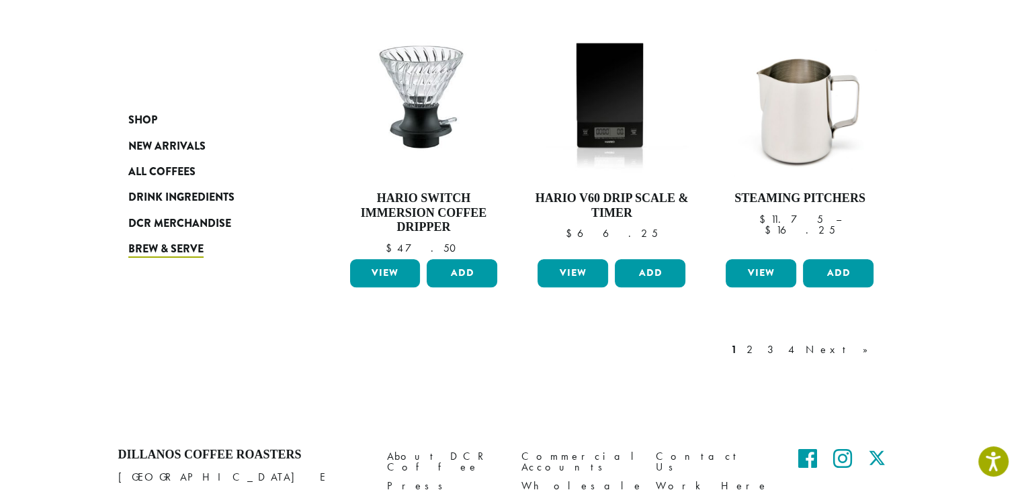
scroll to position [1112, 0]
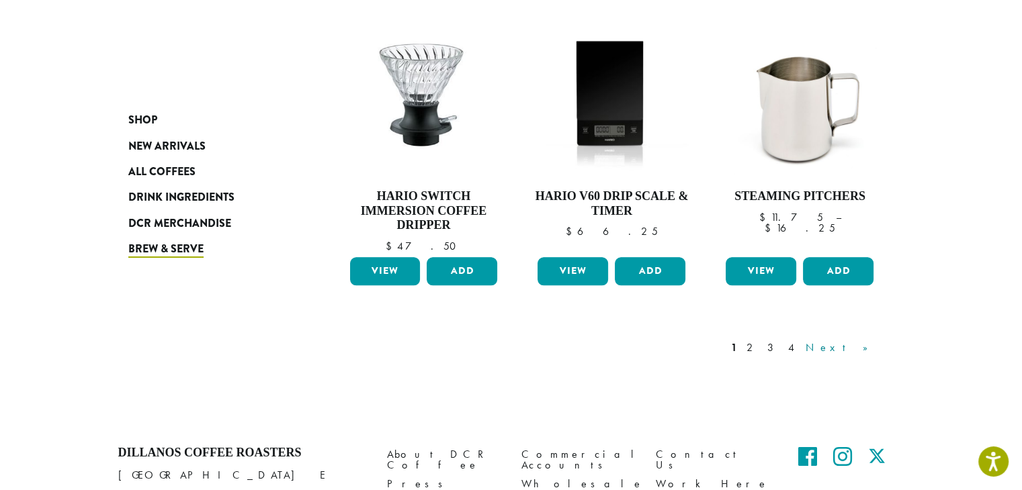
click at [863, 340] on link "Next »" at bounding box center [841, 348] width 77 height 16
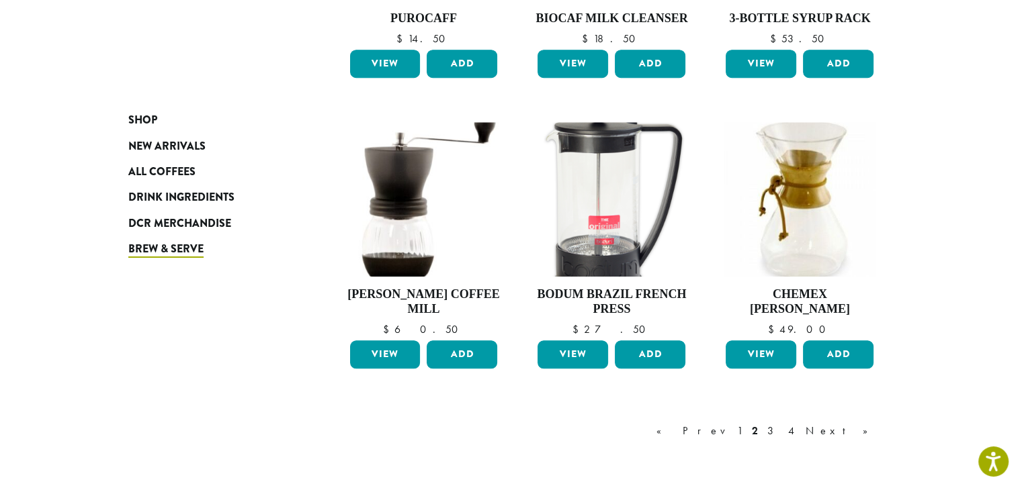
scroll to position [1041, 0]
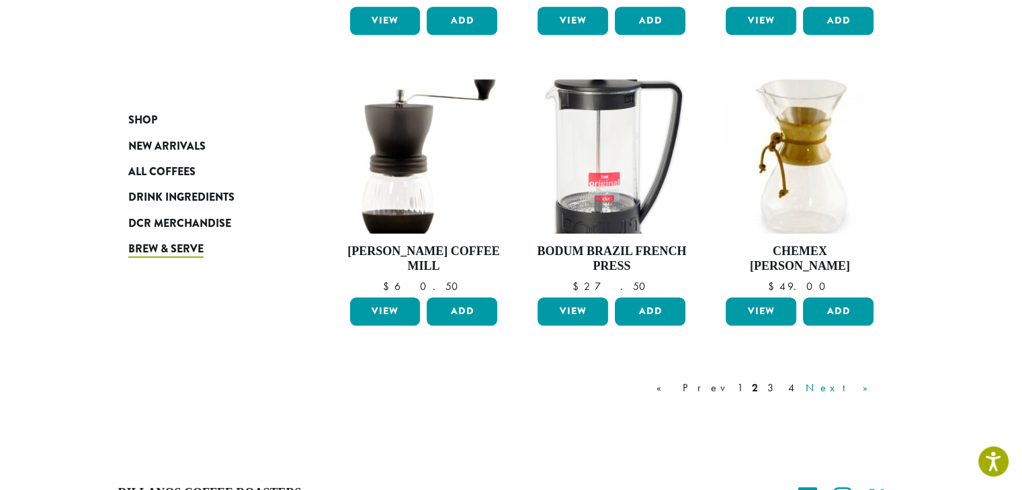
click at [864, 388] on link "Next »" at bounding box center [841, 388] width 77 height 16
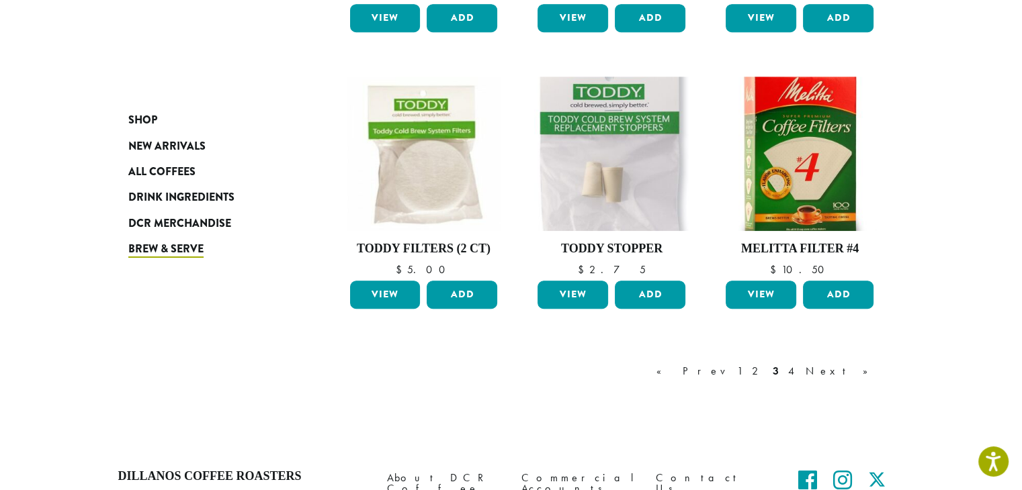
scroll to position [1023, 0]
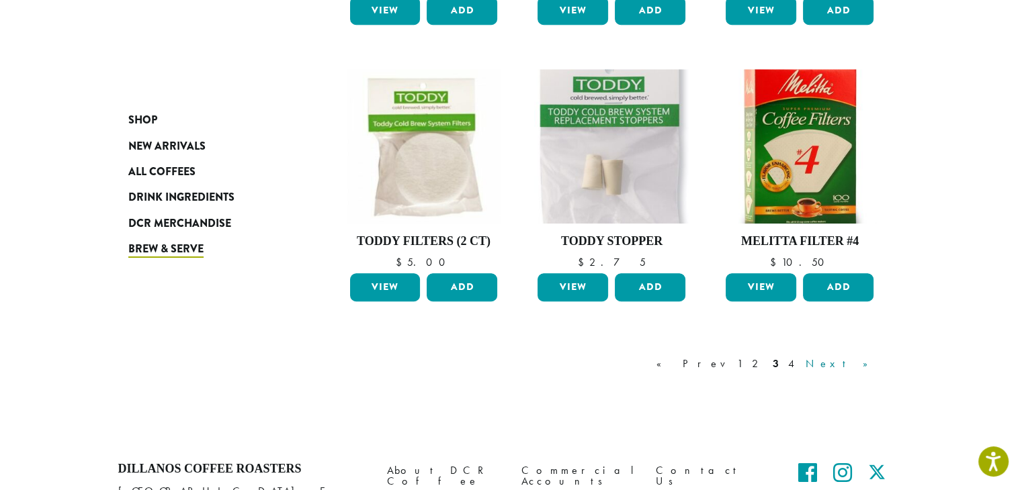
click at [869, 365] on link "Next »" at bounding box center [841, 364] width 77 height 16
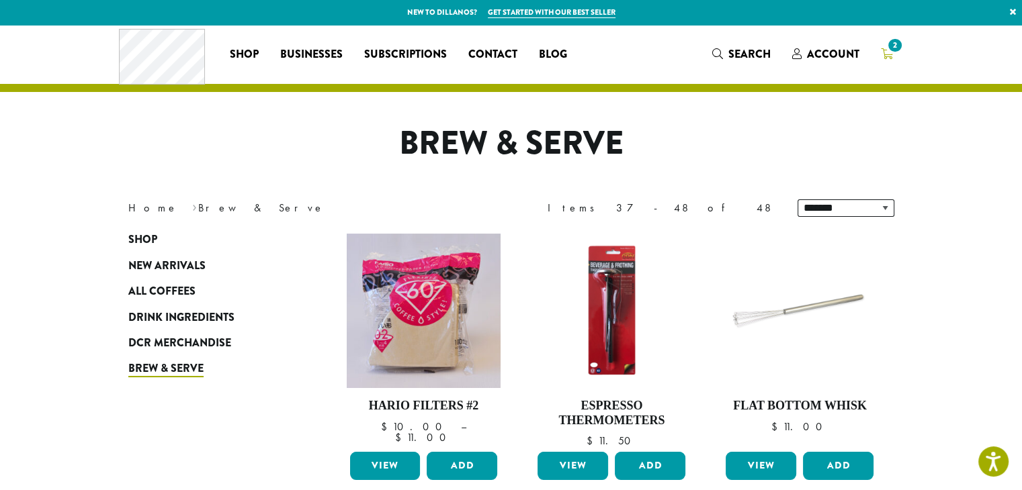
click at [888, 50] on span "2" at bounding box center [895, 45] width 18 height 18
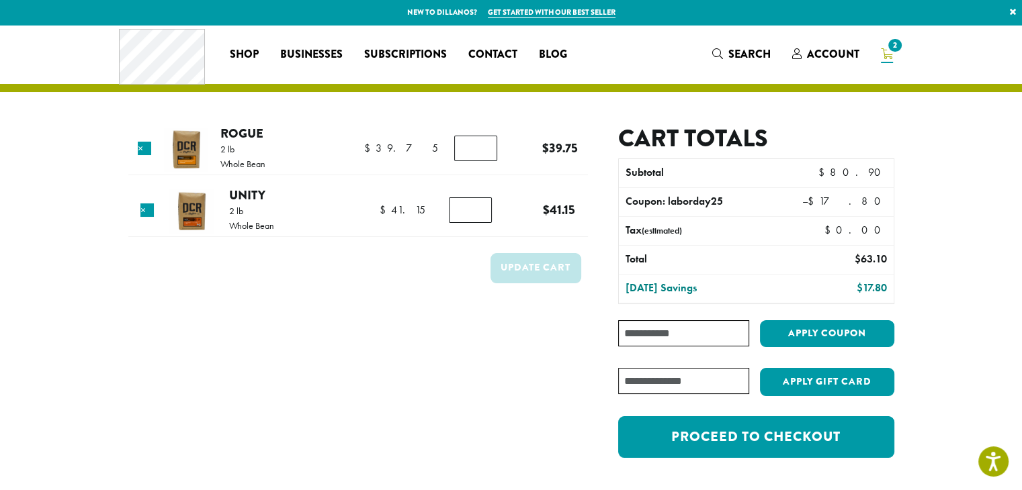
click at [675, 337] on input "Coupon:" at bounding box center [683, 333] width 130 height 26
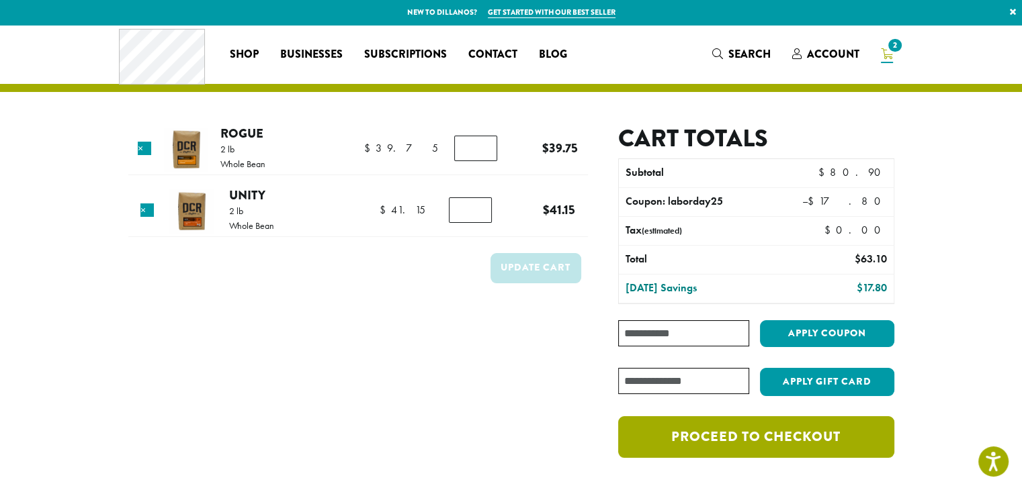
click at [768, 435] on link "Proceed to checkout" at bounding box center [755, 438] width 275 height 42
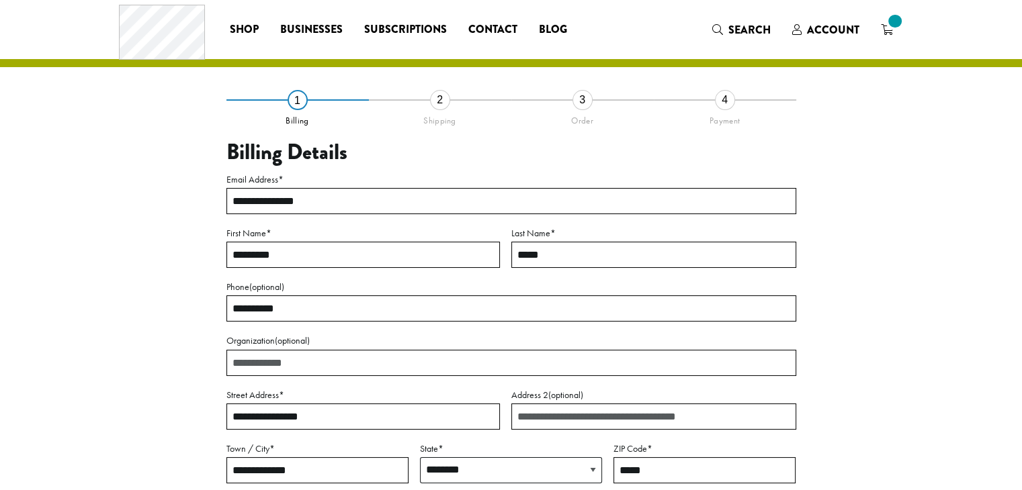
select select "**"
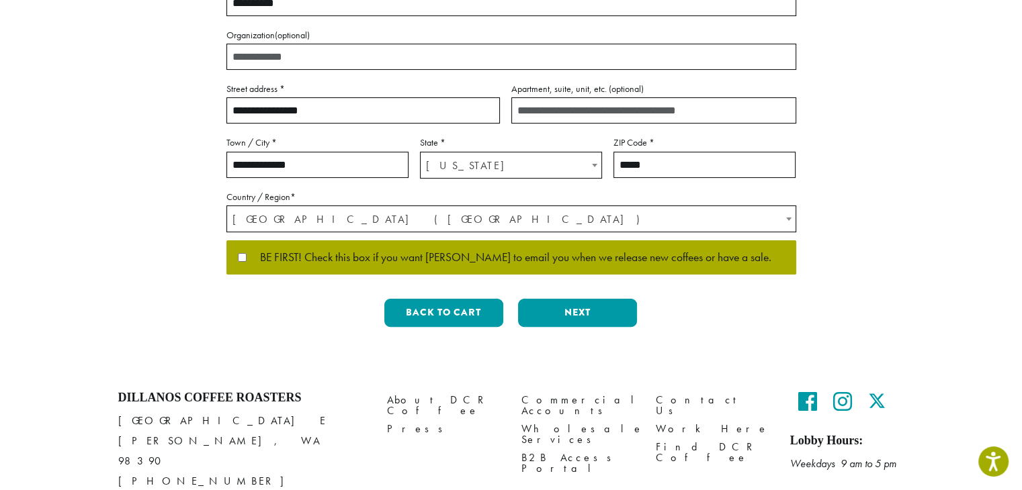
scroll to position [333, 0]
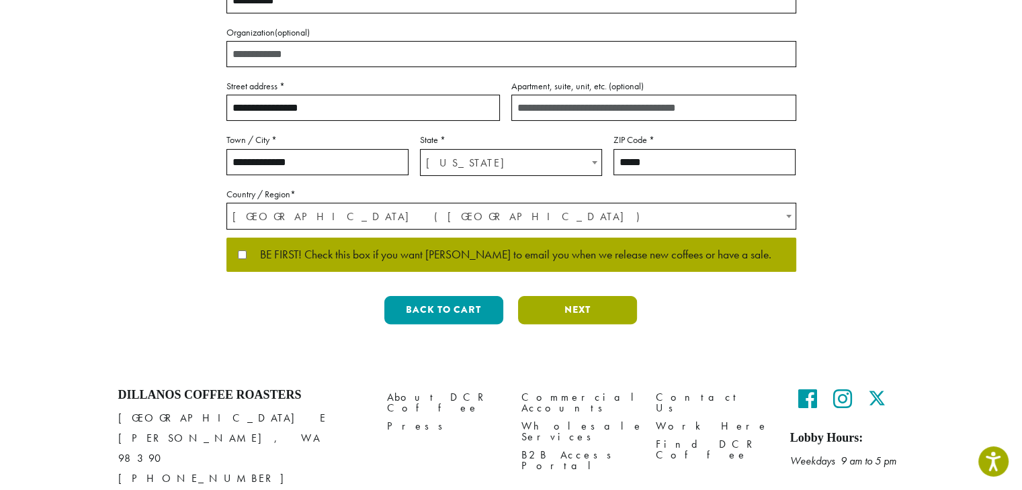
click at [585, 306] on button "Next" at bounding box center [577, 310] width 119 height 28
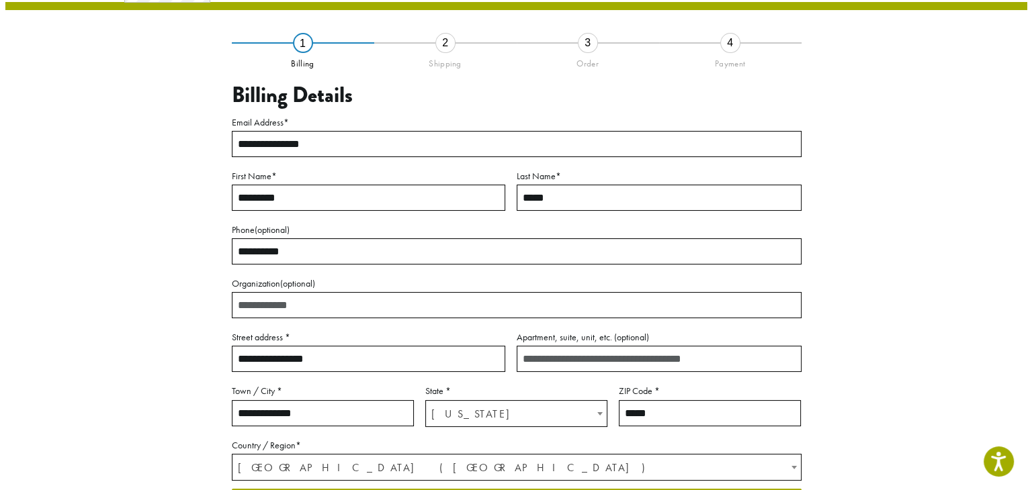
scroll to position [75, 0]
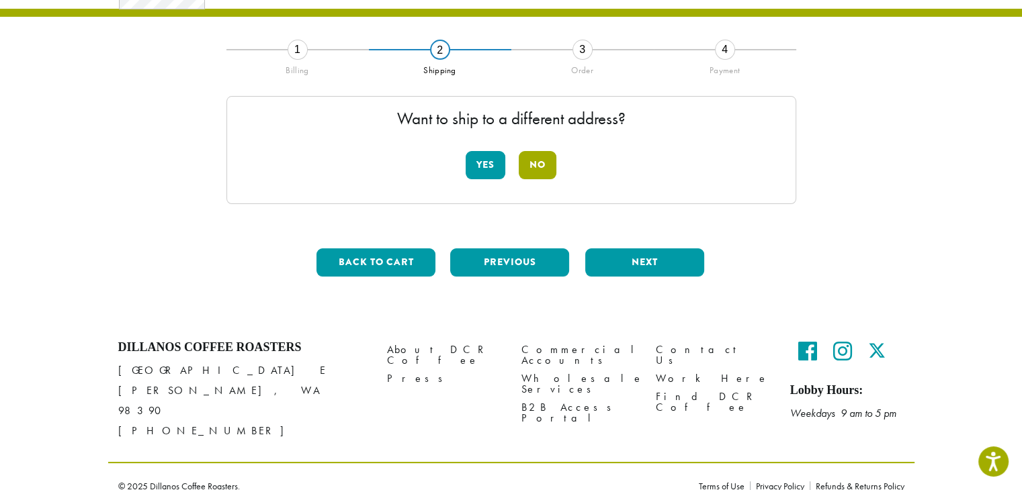
click at [537, 171] on button "No" at bounding box center [538, 165] width 38 height 28
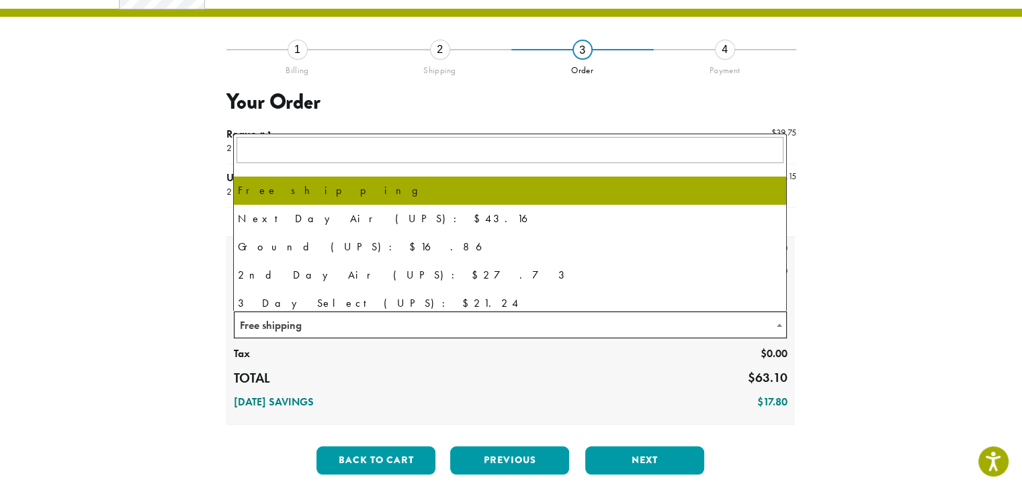
click at [603, 314] on span "Free shipping" at bounding box center [510, 325] width 552 height 26
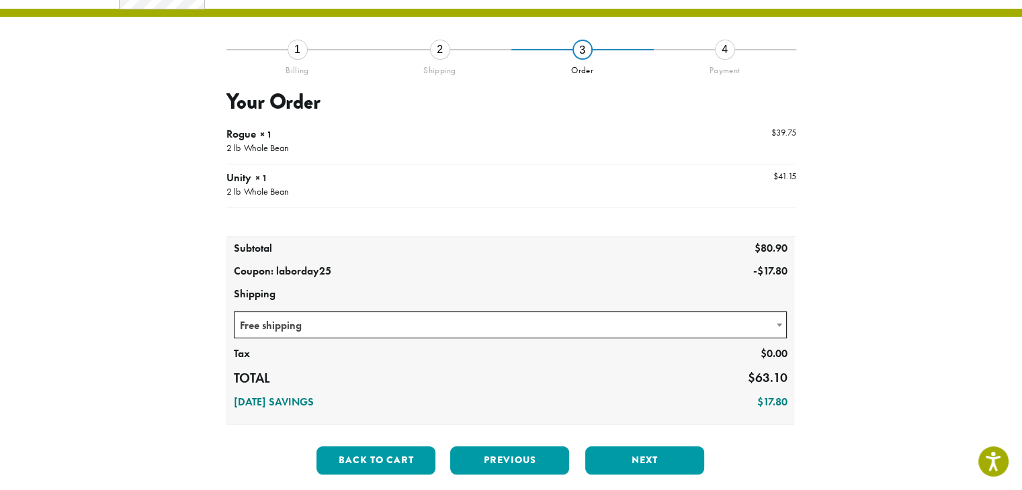
click at [908, 271] on div "**********" at bounding box center [511, 234] width 806 height 568
click at [650, 466] on button "Next" at bounding box center [644, 461] width 119 height 28
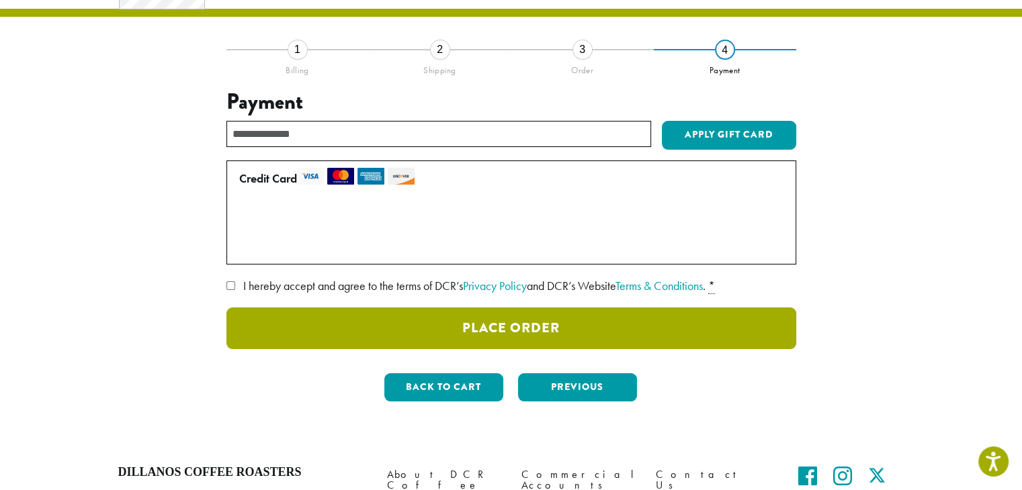
click at [438, 323] on button "Place Order" at bounding box center [511, 329] width 570 height 42
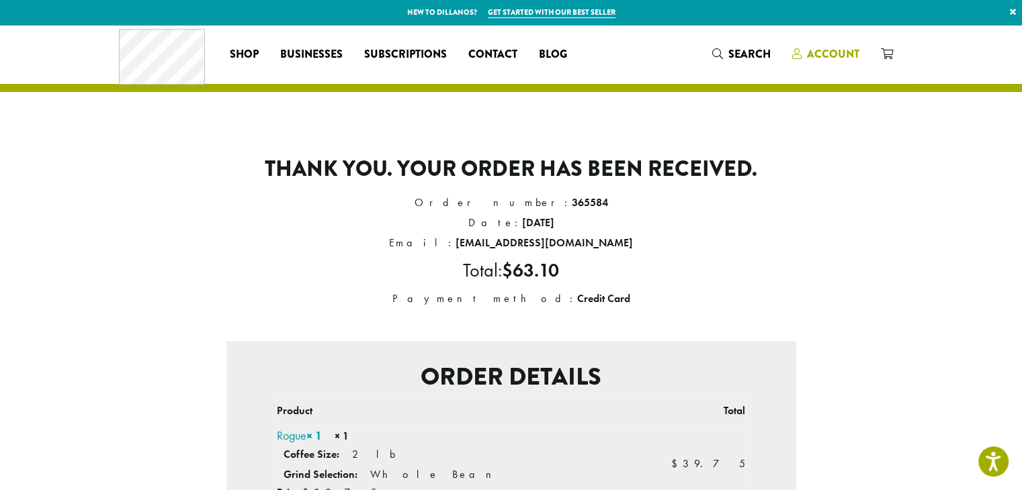
click at [838, 55] on span "Account" at bounding box center [833, 53] width 52 height 15
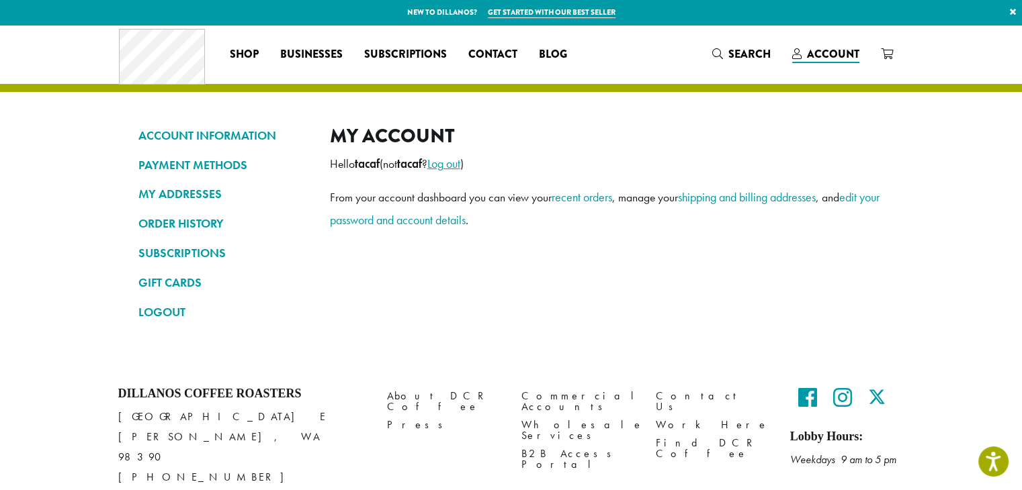
click at [460, 159] on link "Log out" at bounding box center [443, 163] width 33 height 15
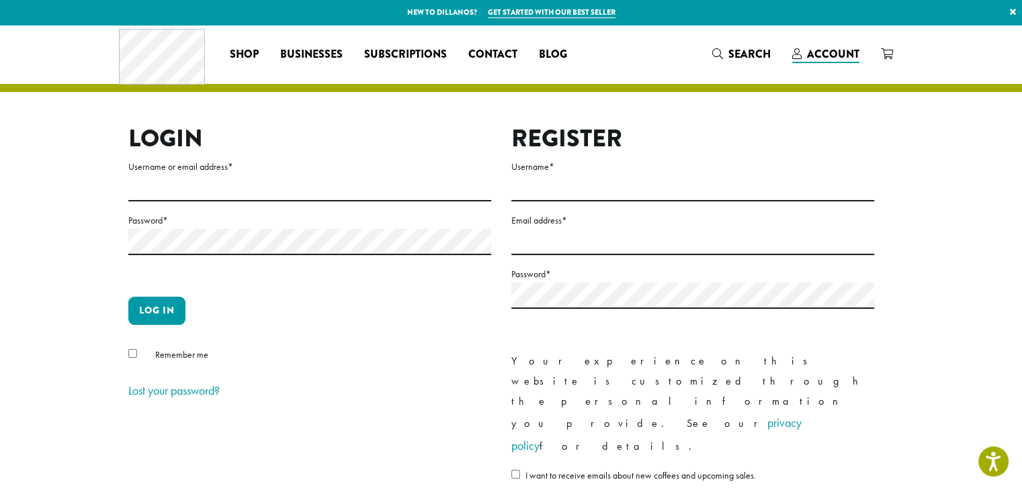
click at [464, 159] on label "Username or email address *" at bounding box center [309, 167] width 363 height 17
click at [464, 175] on input "Username or email address *" at bounding box center [309, 188] width 363 height 26
